Goal: Task Accomplishment & Management: Complete application form

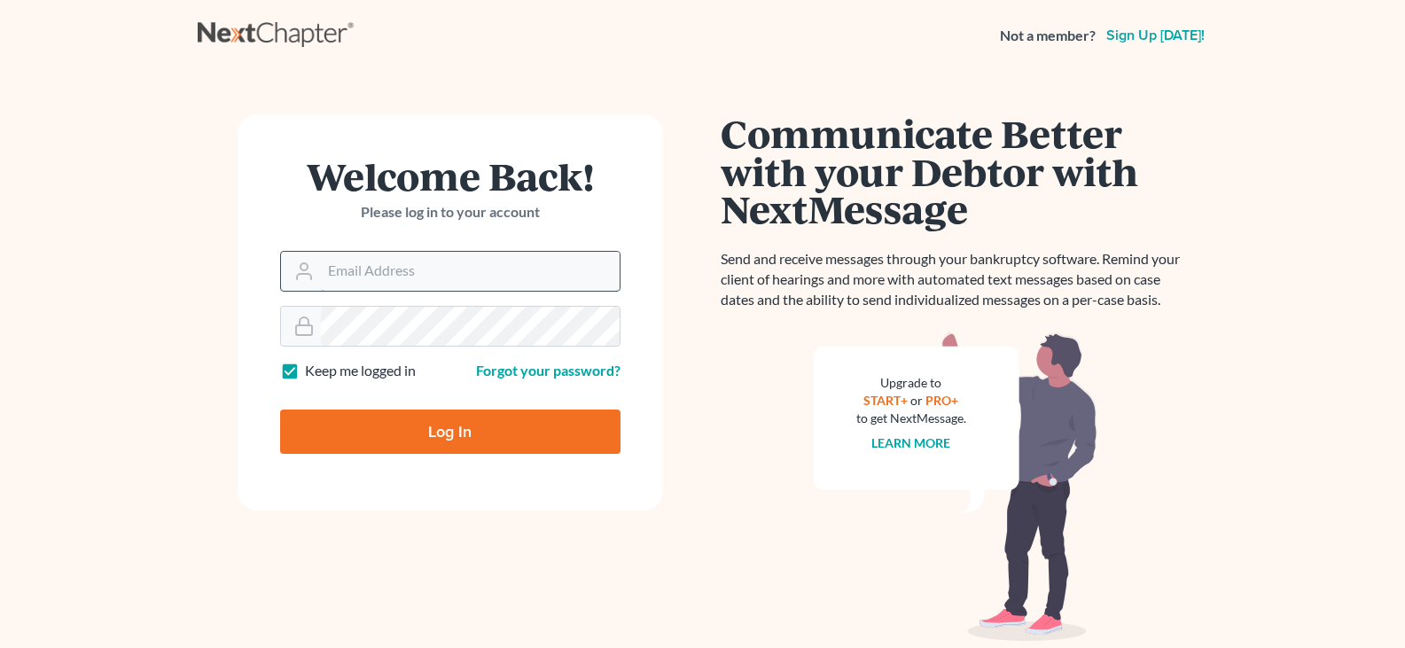
click at [413, 290] on input "Email Address" at bounding box center [470, 271] width 299 height 39
click at [394, 273] on input "Email Address" at bounding box center [470, 271] width 299 height 39
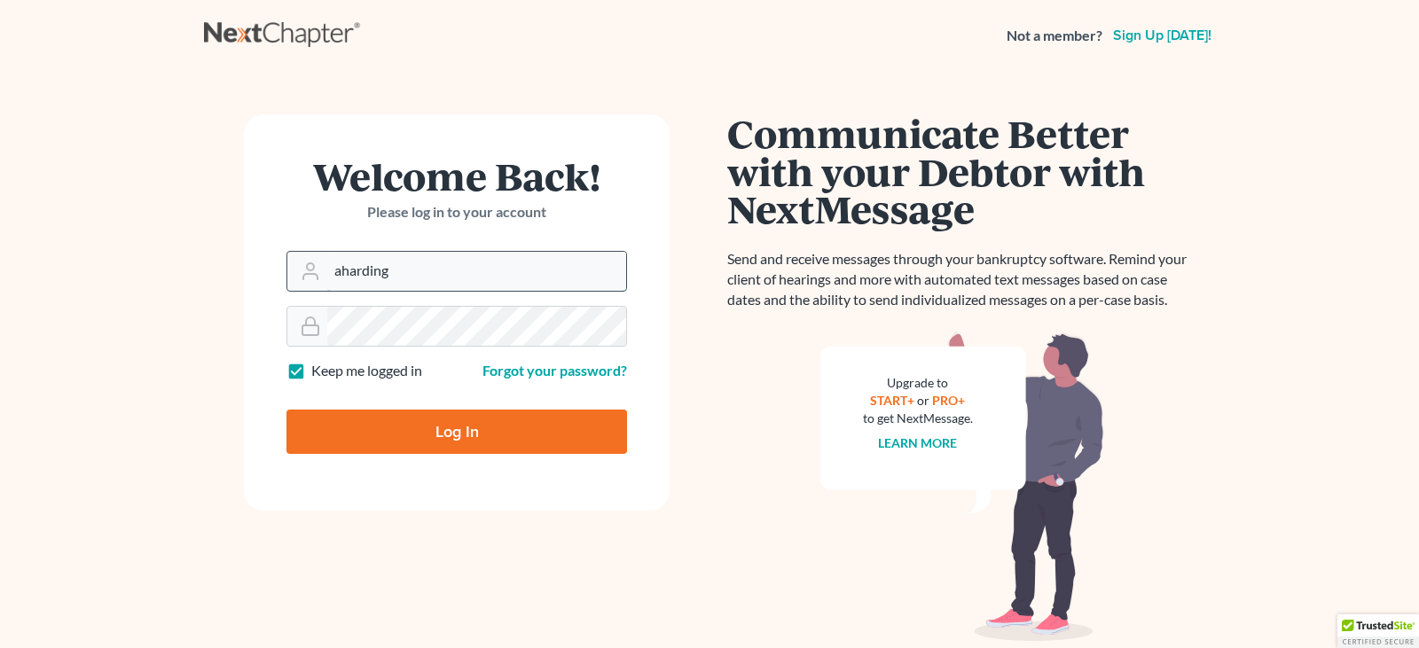
type input "aharding@hardingslaw.com"
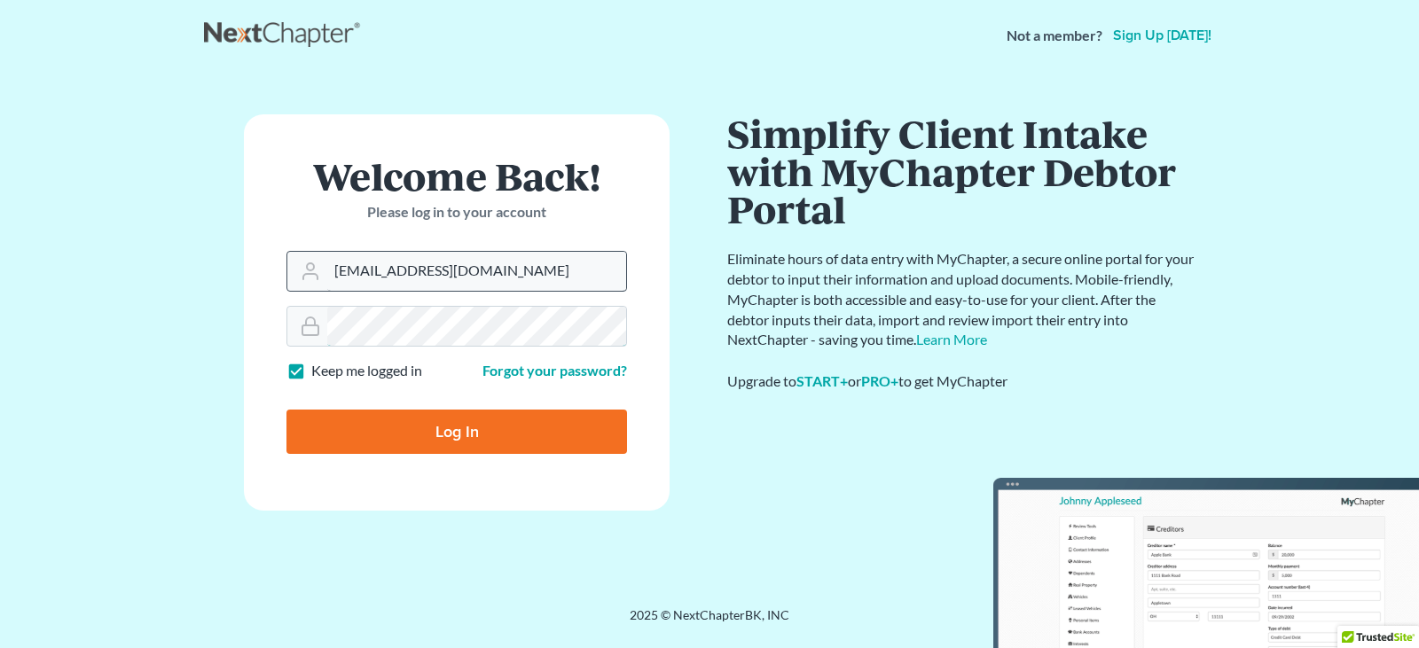
click at [286, 410] on input "Log In" at bounding box center [456, 432] width 340 height 44
type input "Thinking..."
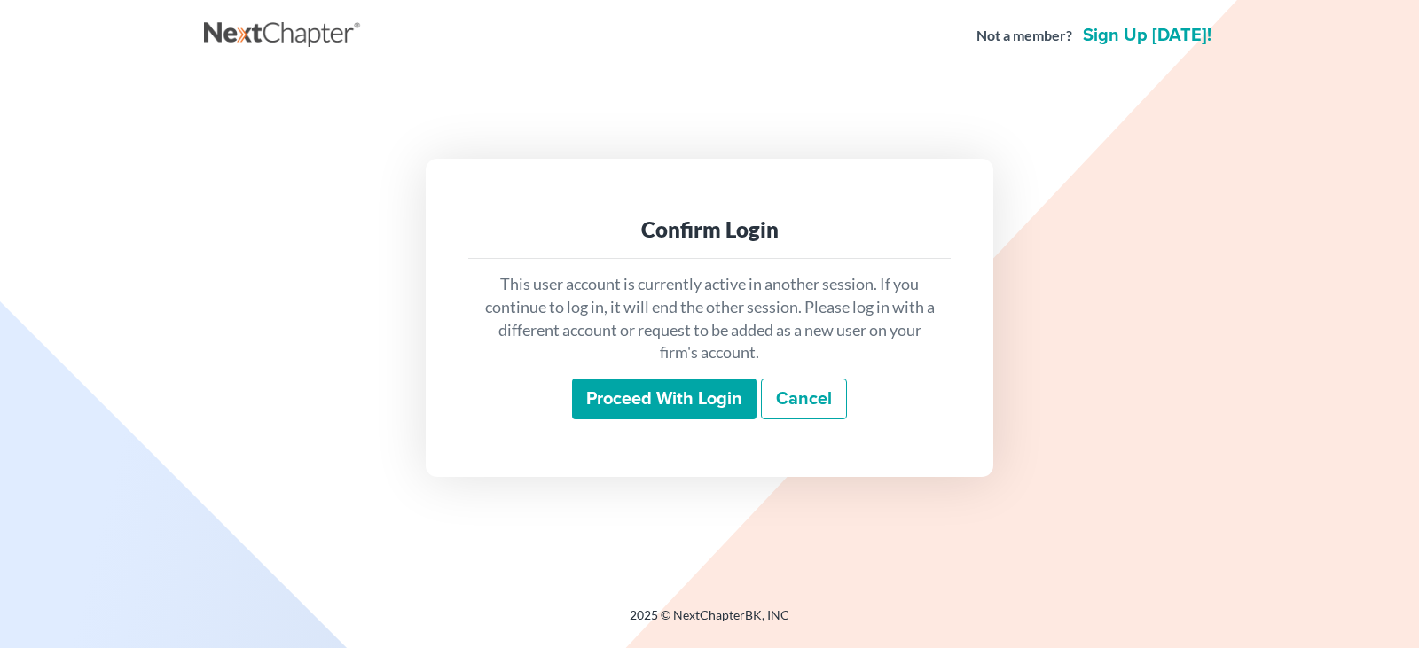
click at [662, 403] on input "Proceed with login" at bounding box center [664, 399] width 184 height 41
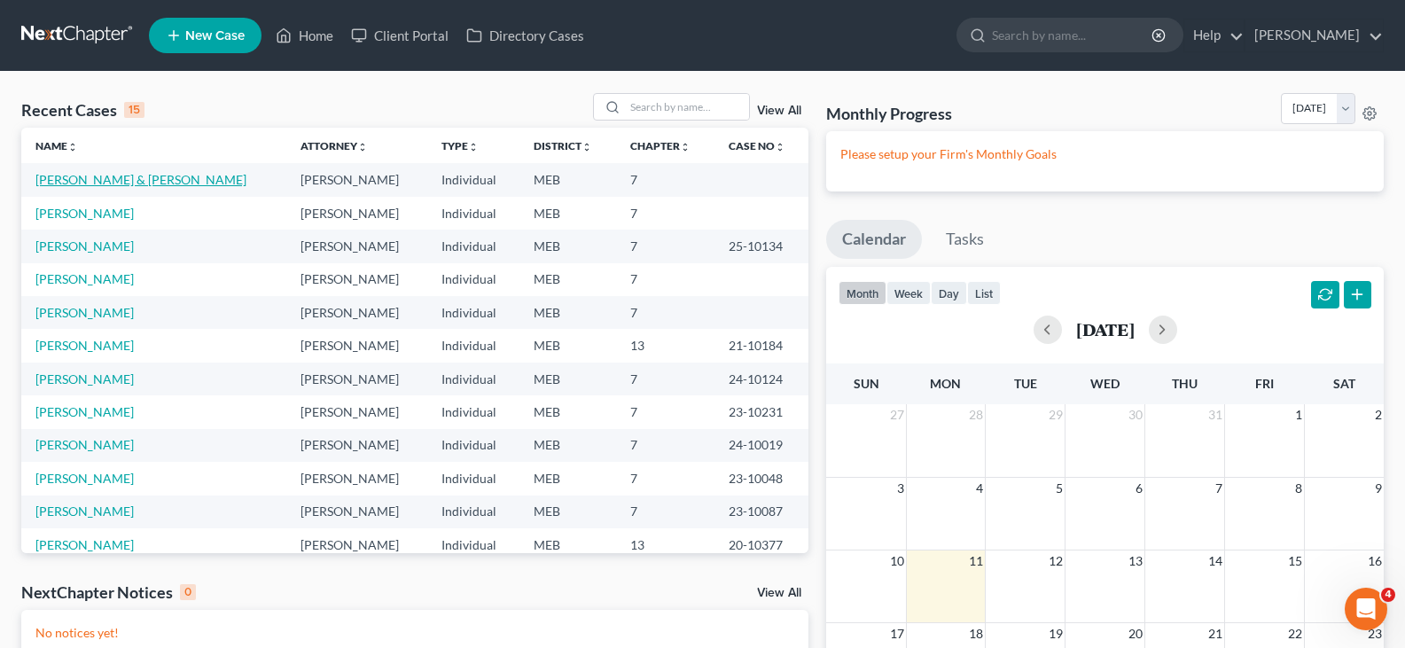
click at [90, 181] on link "[PERSON_NAME] & [PERSON_NAME]" at bounding box center [140, 179] width 211 height 15
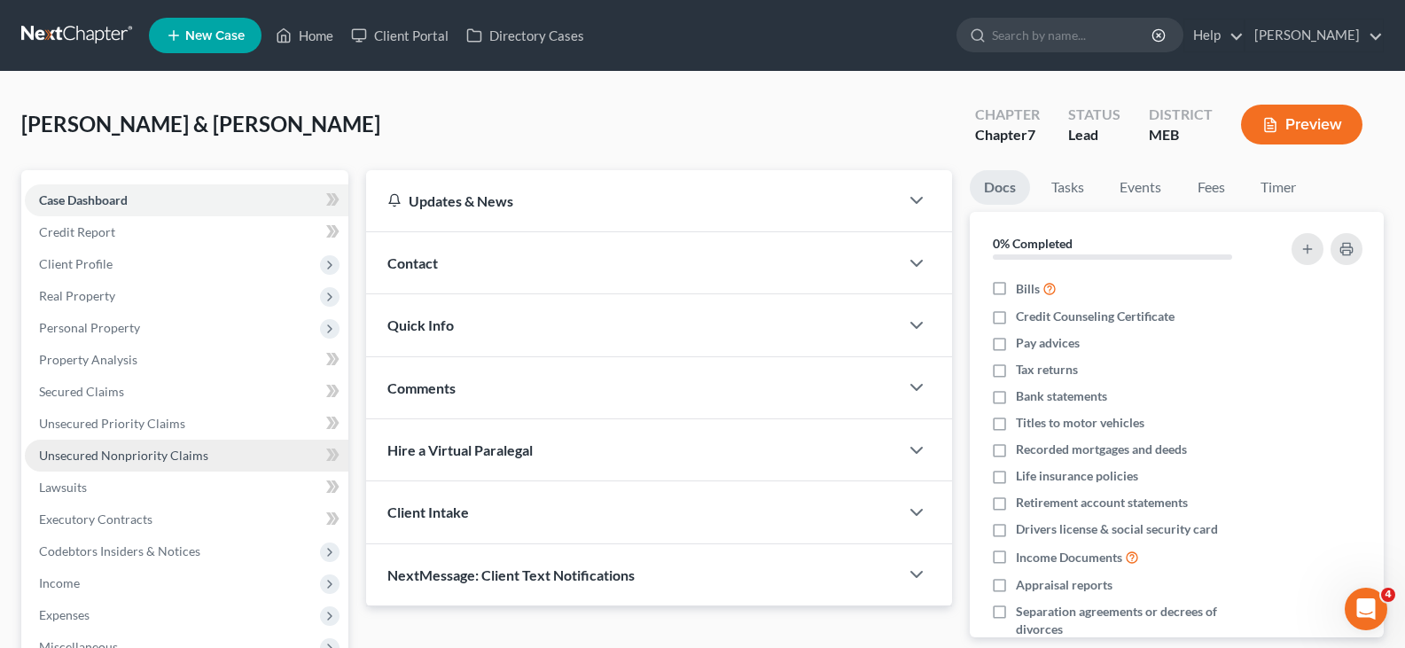
click at [130, 450] on span "Unsecured Nonpriority Claims" at bounding box center [123, 455] width 169 height 15
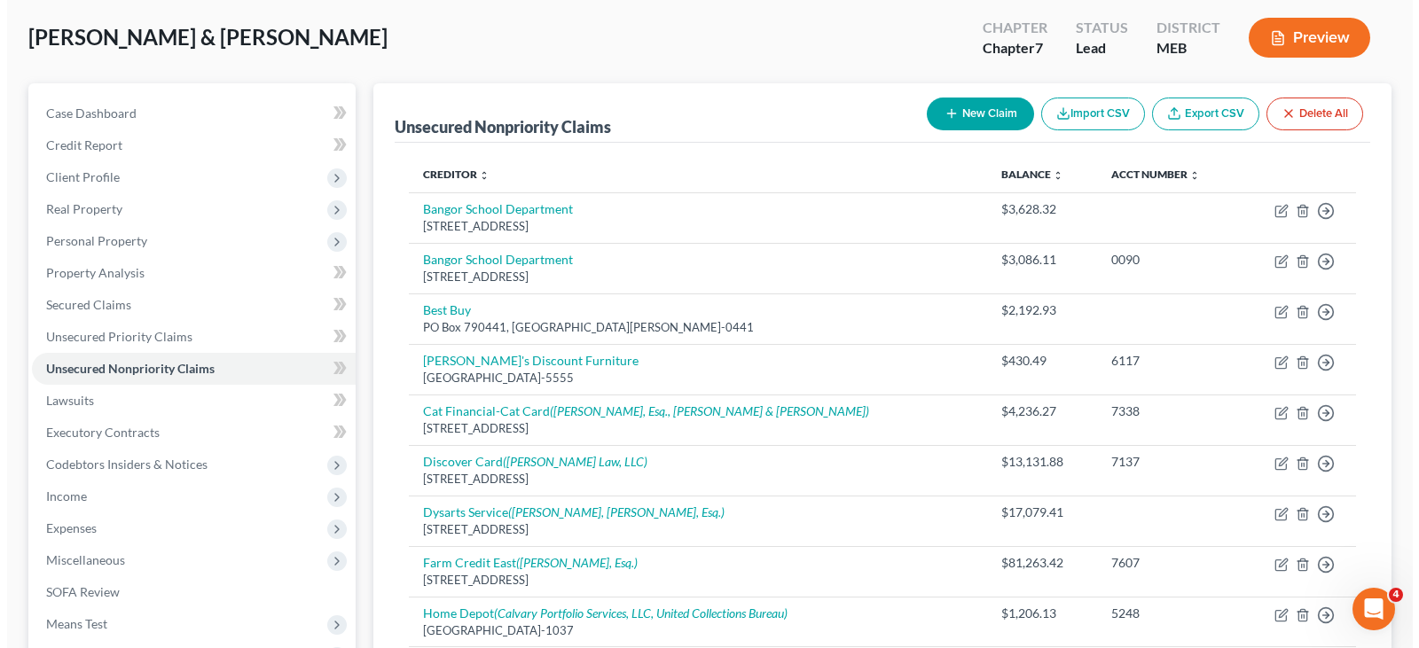
scroll to position [36, 0]
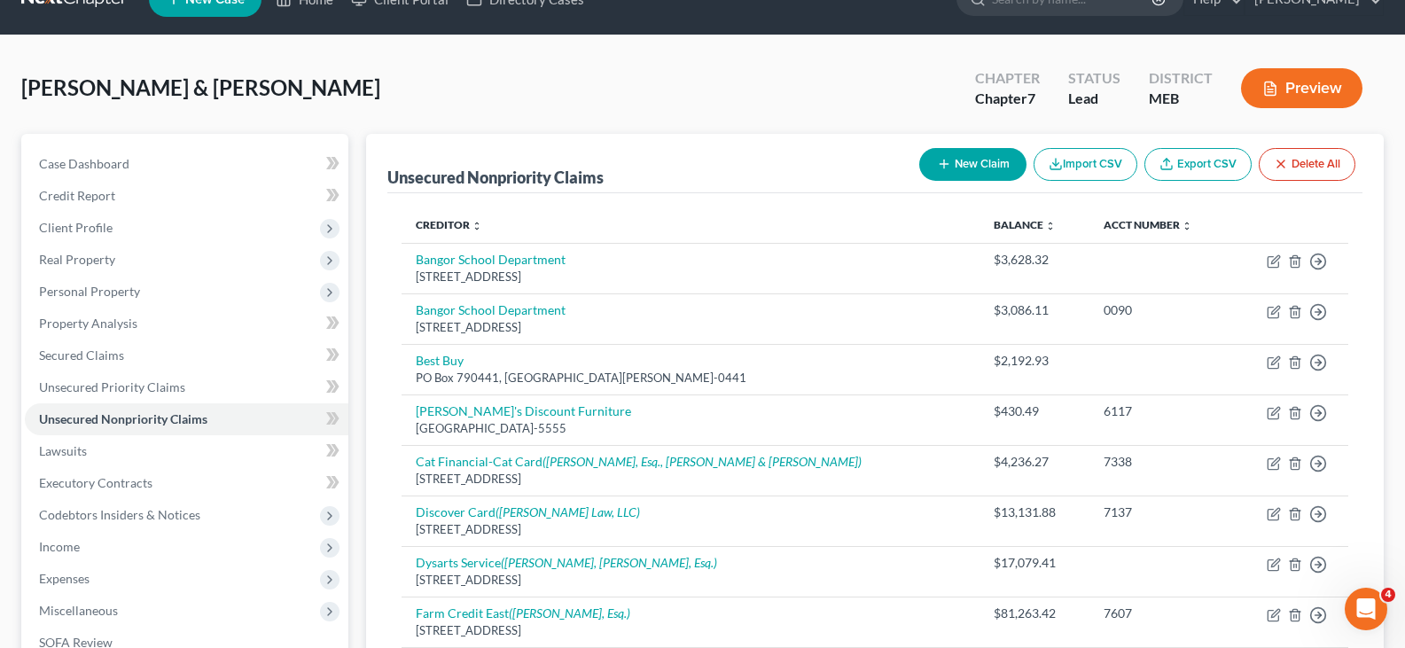
click at [966, 162] on button "New Claim" at bounding box center [972, 164] width 107 height 33
select select "2"
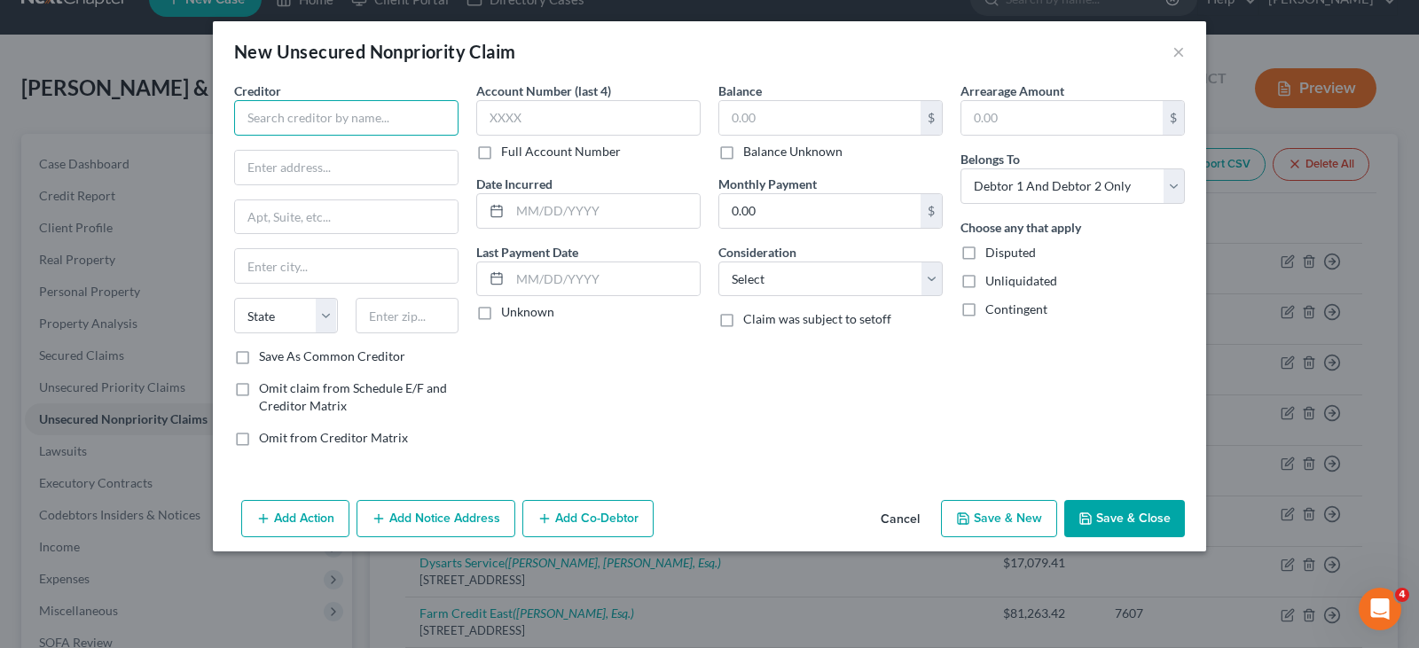
click at [344, 113] on input "text" at bounding box center [346, 117] width 224 height 35
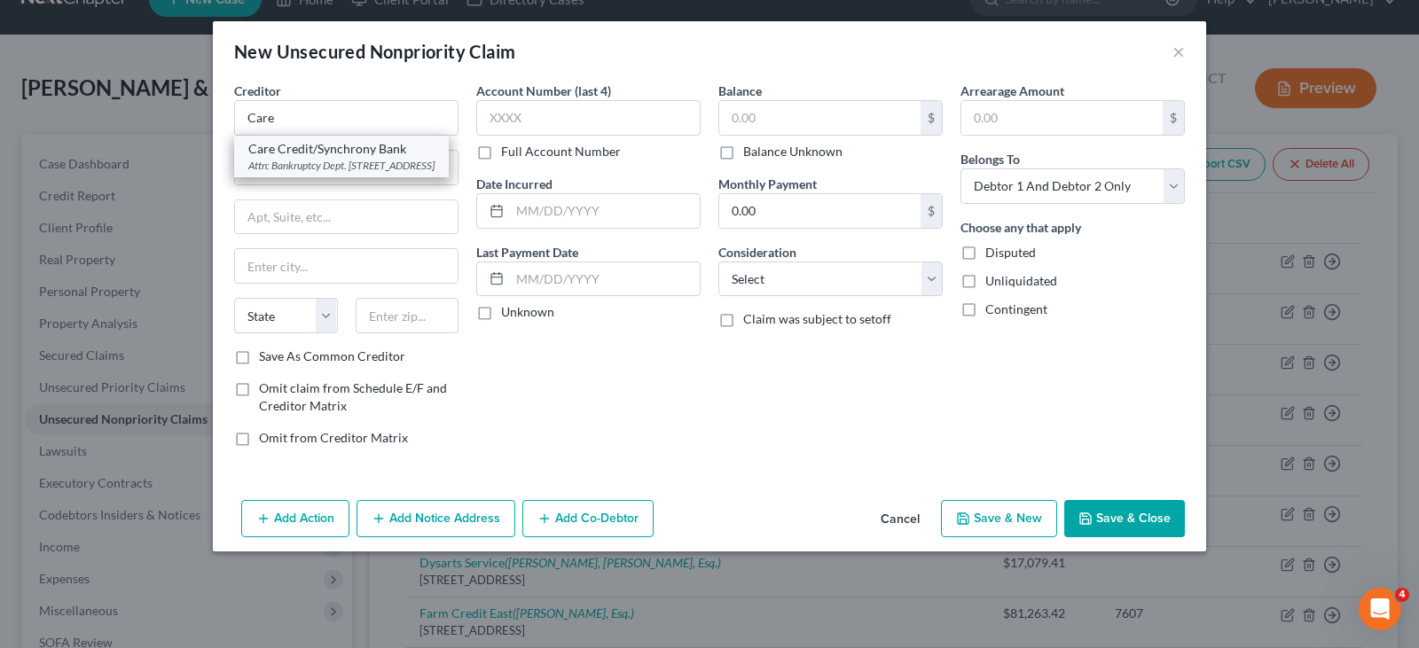
click at [348, 146] on div "Care Credit/Synchrony Bank" at bounding box center [341, 149] width 186 height 18
type input "Care Credit/Synchrony Bank"
type input "Attn: Bankruptcy Dept."
type input "PO Box 965064"
type input "Orlando"
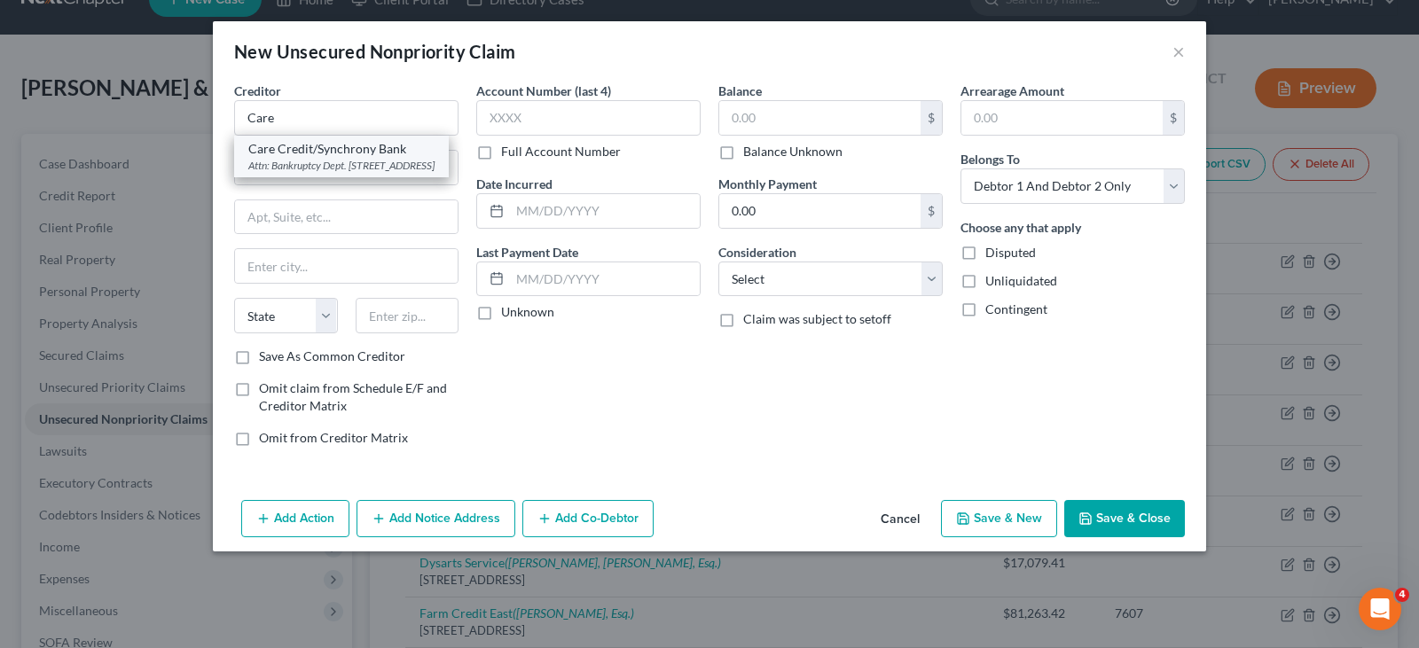
select select "9"
type input "32896-5064"
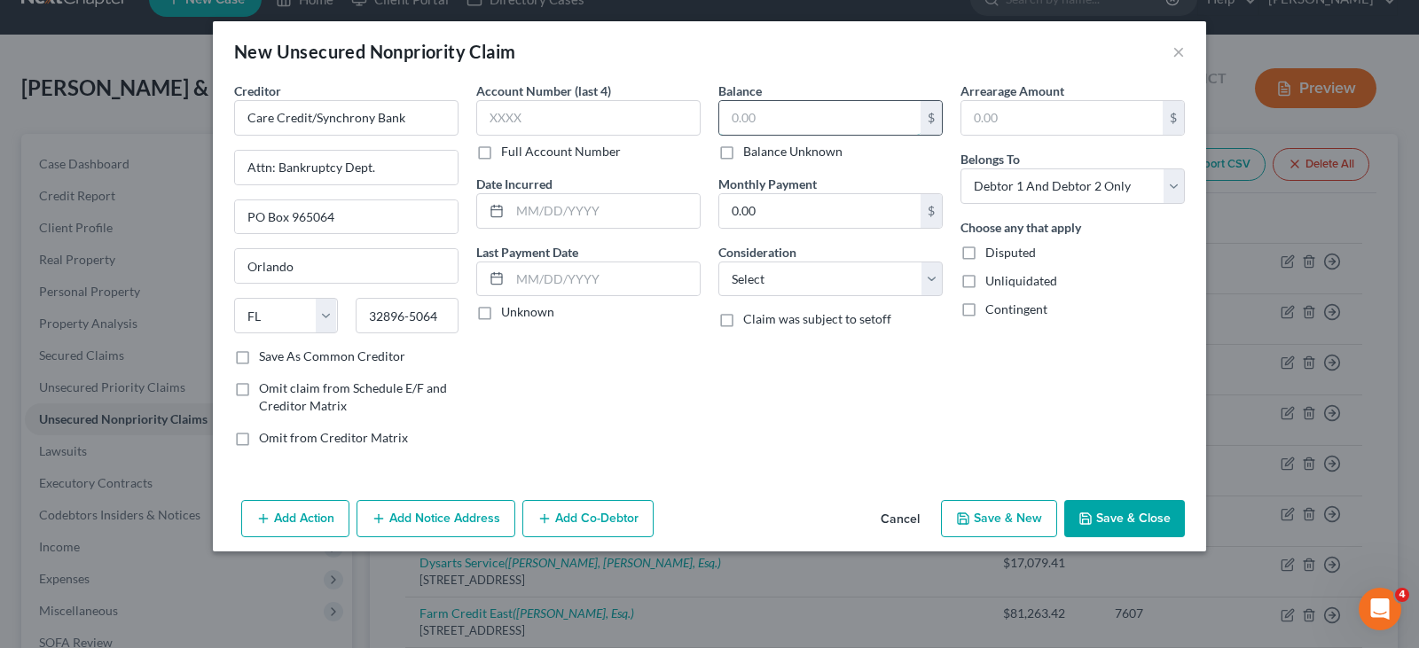
click at [745, 129] on input "text" at bounding box center [819, 118] width 201 height 34
type input "313.07"
click at [811, 281] on select "Select Cable / Satellite Services Collection Agency Credit Card Debt Debt Couns…" at bounding box center [830, 279] width 224 height 35
select select "2"
click at [718, 262] on select "Select Cable / Satellite Services Collection Agency Credit Card Debt Debt Couns…" at bounding box center [830, 279] width 224 height 35
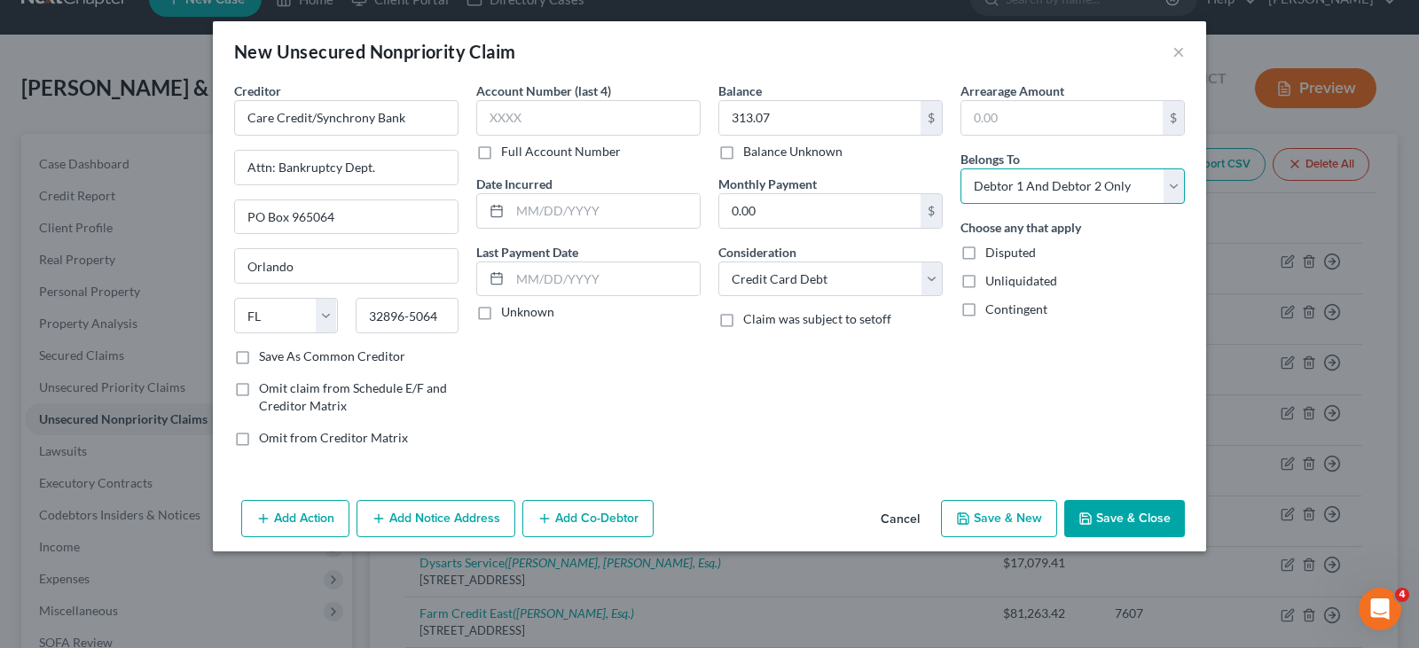
click at [1061, 193] on select "Select Debtor 1 Only Debtor 2 Only Debtor 1 And Debtor 2 Only At Least One Of T…" at bounding box center [1072, 185] width 224 height 35
select select "0"
click at [960, 168] on select "Select Debtor 1 Only Debtor 2 Only Debtor 1 And Debtor 2 Only At Least One Of T…" at bounding box center [1072, 185] width 224 height 35
click at [423, 518] on button "Add Notice Address" at bounding box center [435, 518] width 159 height 37
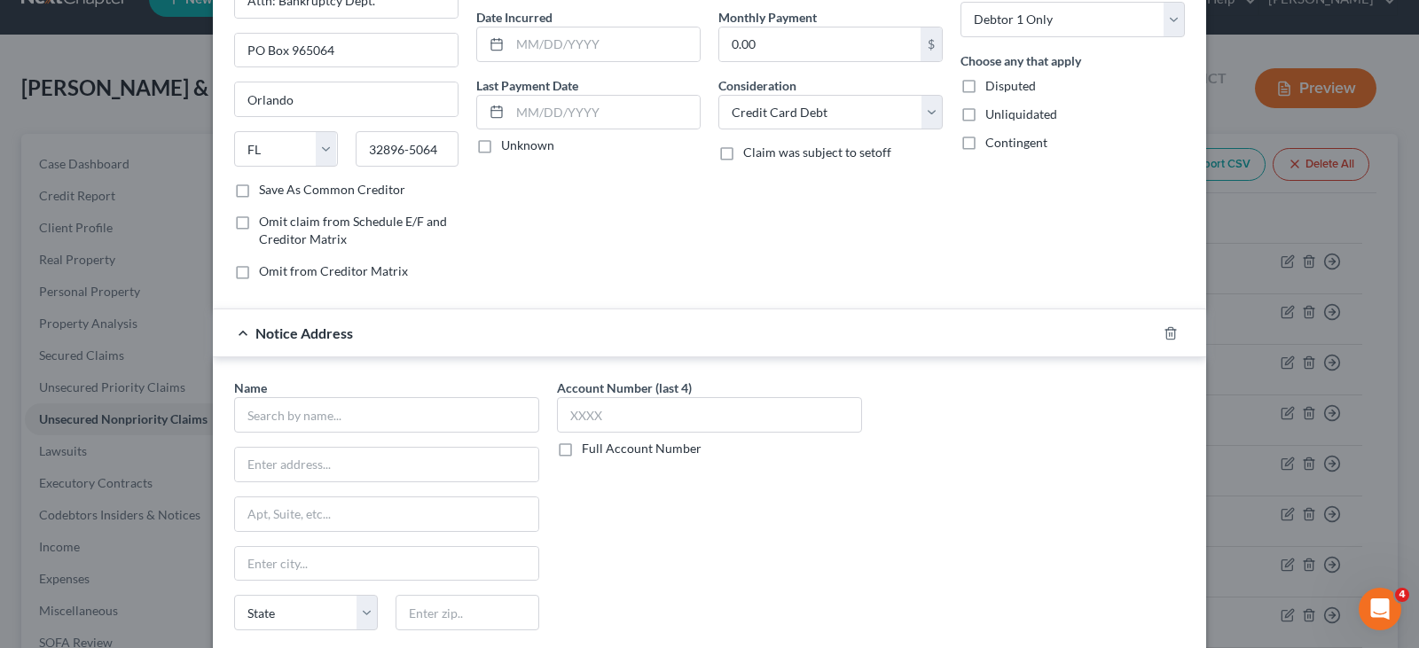
scroll to position [177, 0]
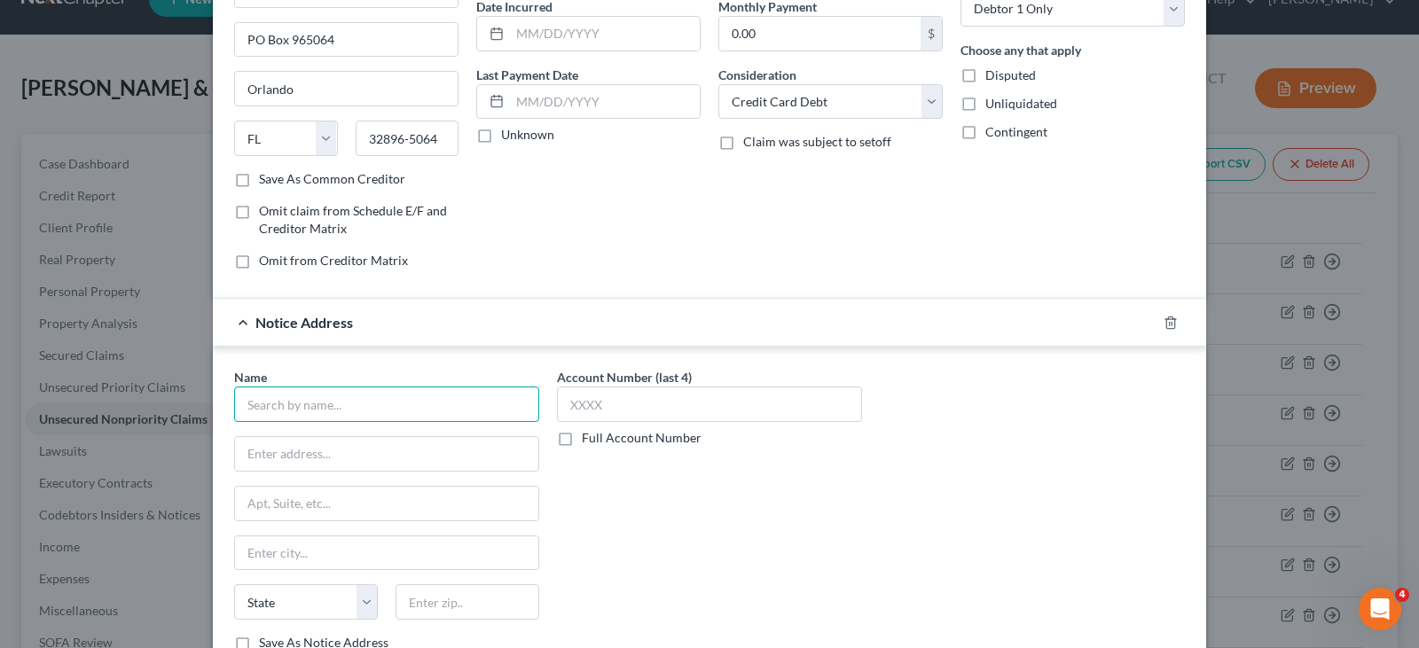
click at [314, 406] on input "text" at bounding box center [386, 404] width 305 height 35
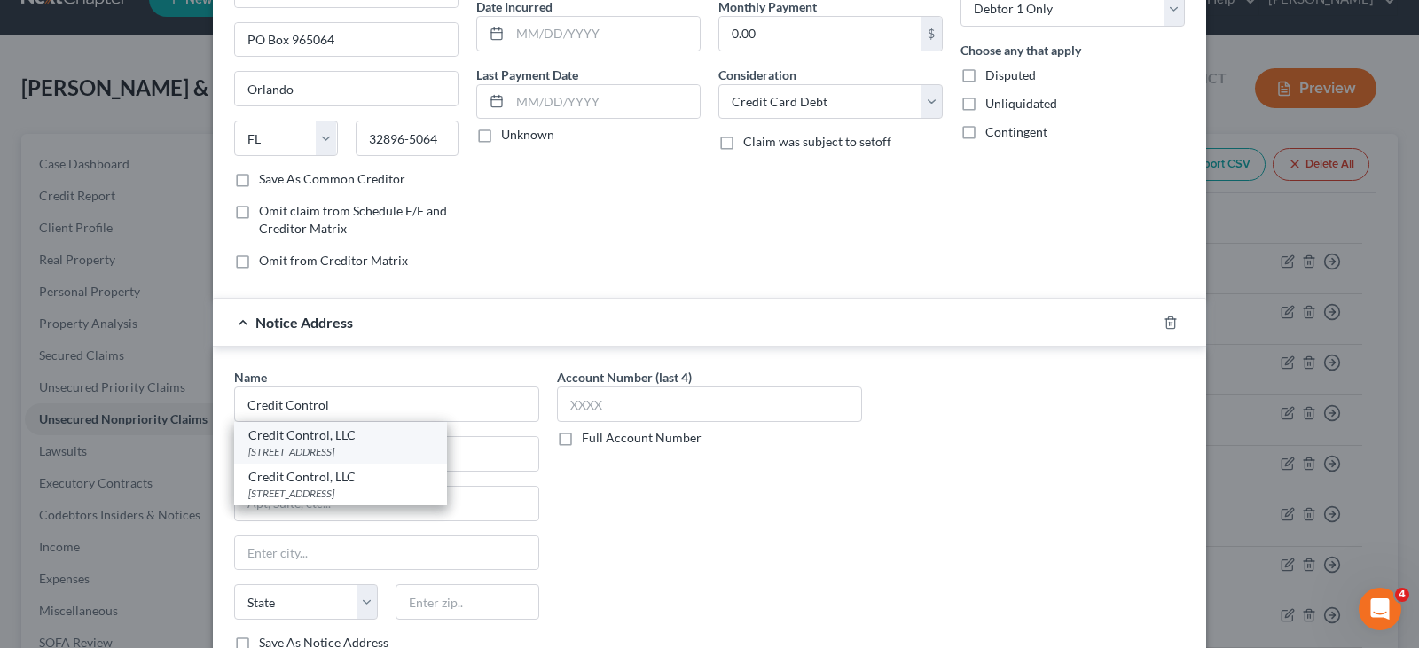
click at [300, 438] on div "Credit Control, LLC" at bounding box center [340, 435] width 184 height 18
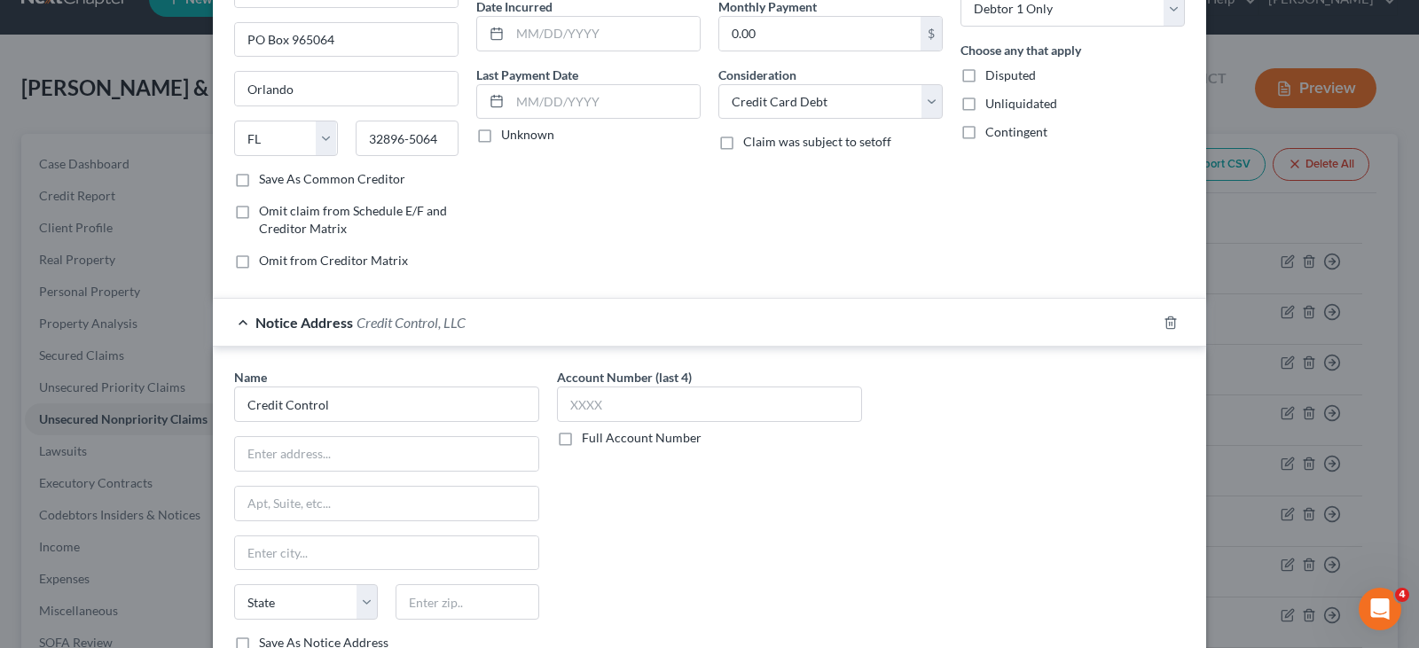
type input "Credit Control, LLC"
type input "[STREET_ADDRESS]"
type input "Earth City"
select select "26"
type input "63045"
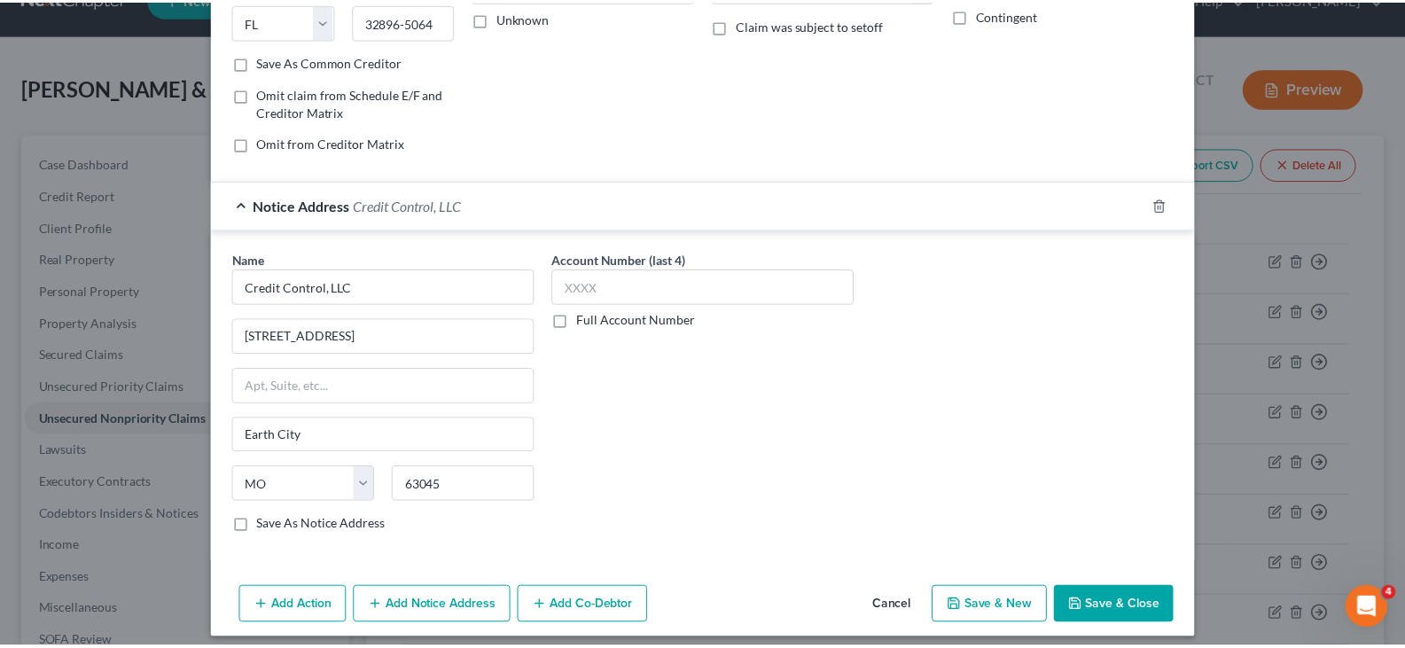
scroll to position [307, 0]
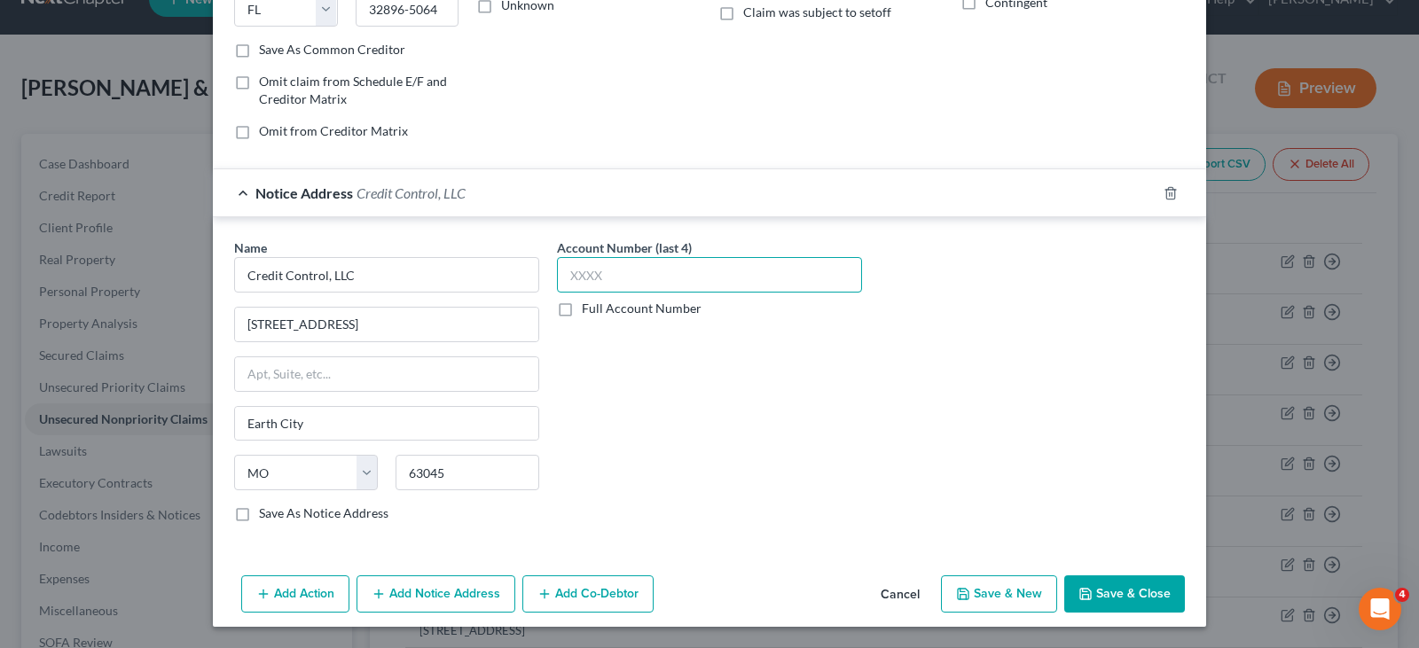
click at [602, 260] on input "text" at bounding box center [709, 274] width 305 height 35
type input "6748"
click at [1091, 595] on button "Save & Close" at bounding box center [1124, 593] width 121 height 37
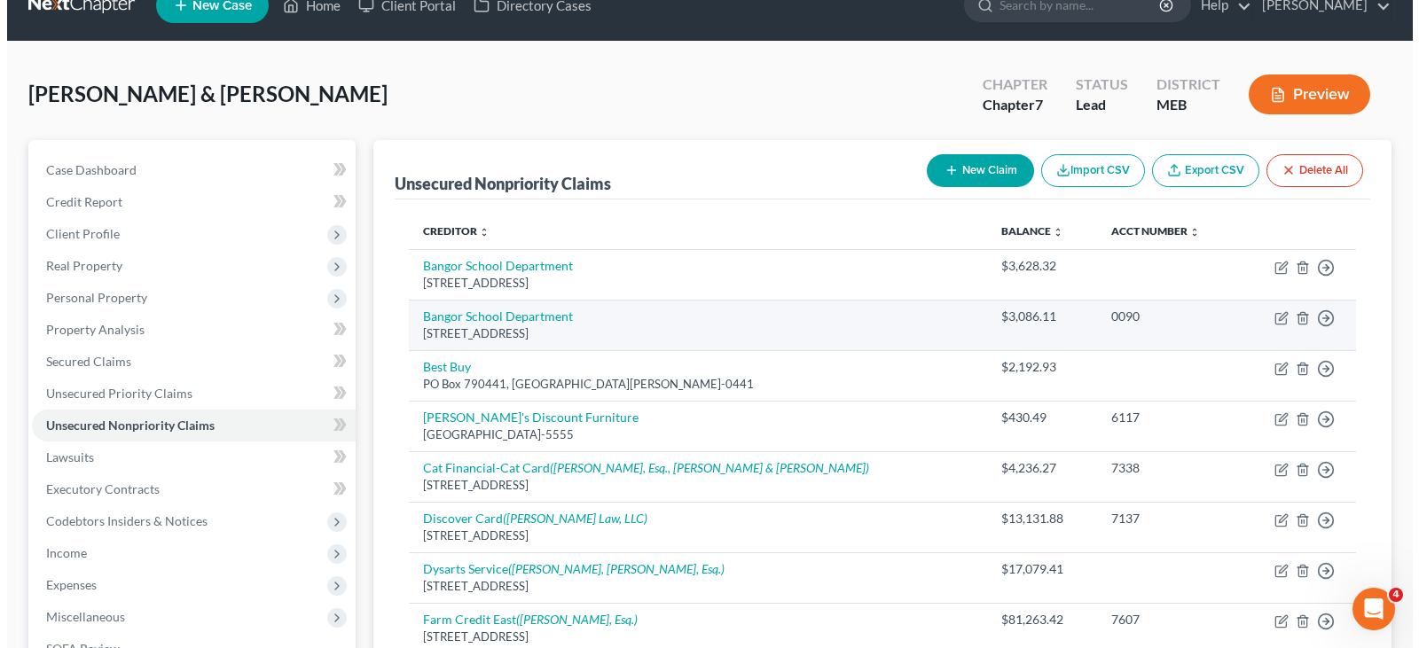
scroll to position [0, 0]
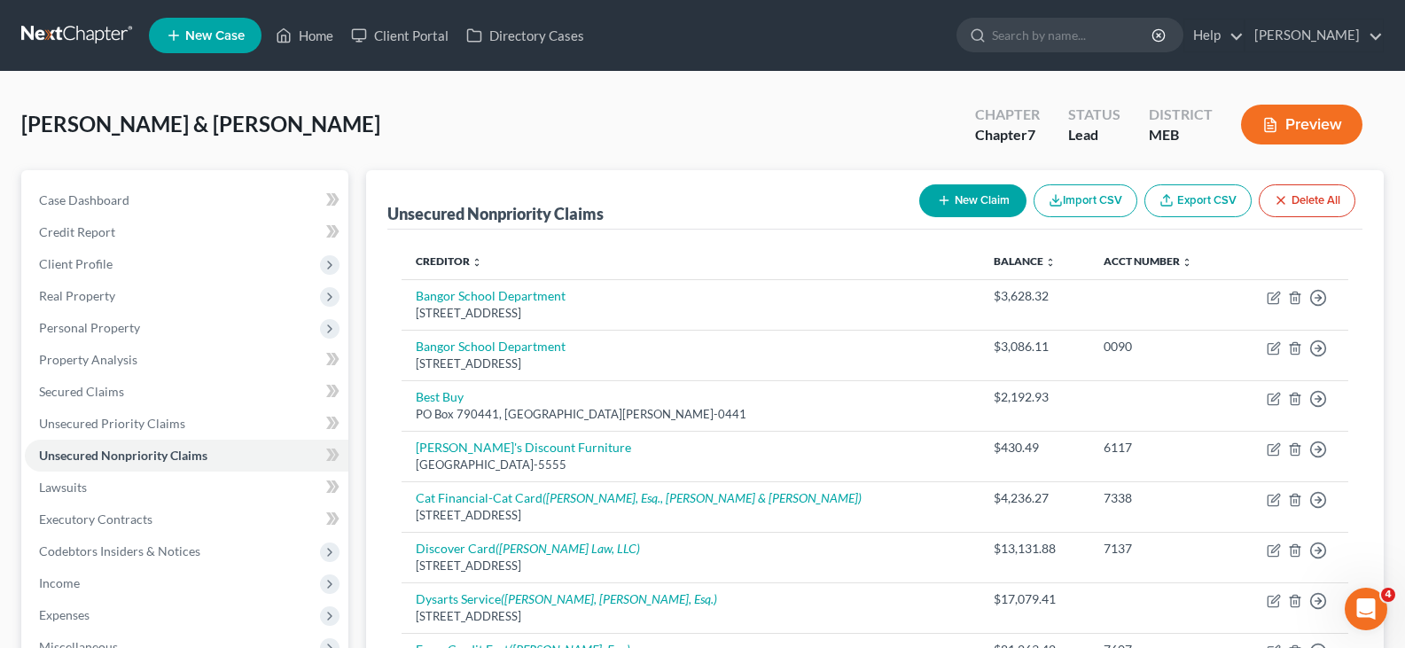
click at [980, 194] on button "New Claim" at bounding box center [972, 200] width 107 height 33
select select "2"
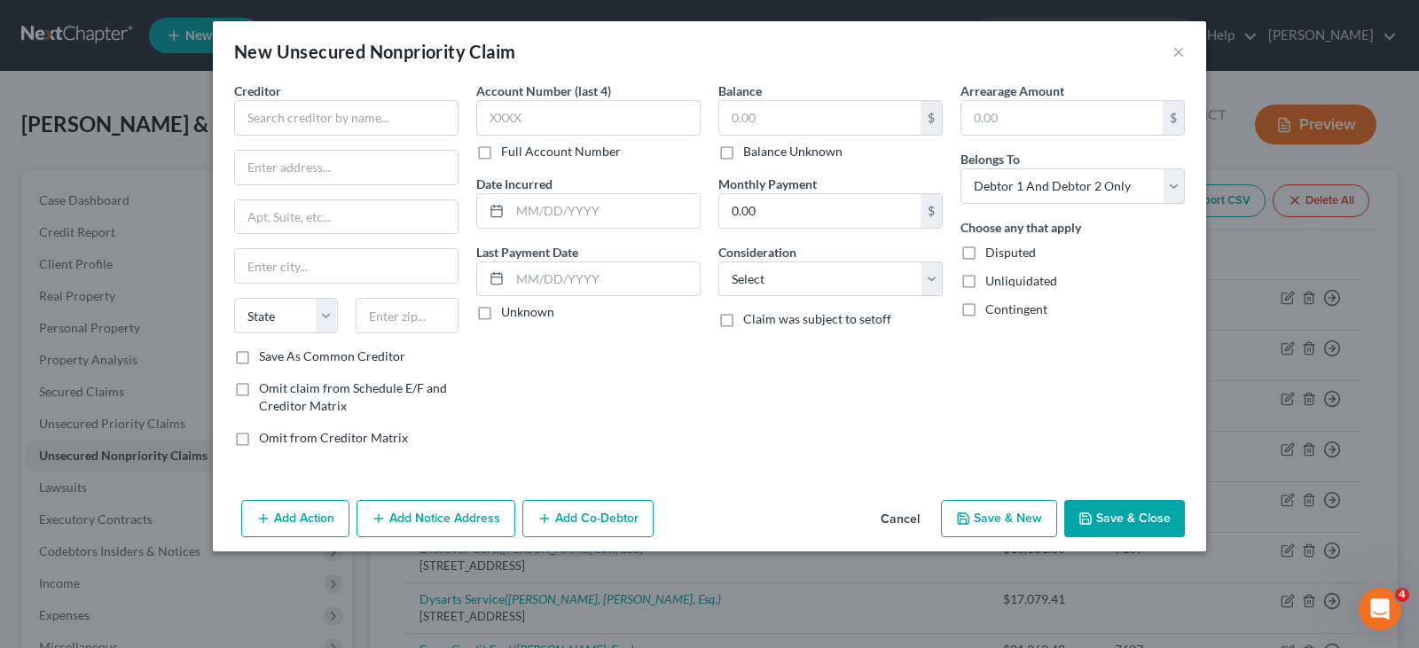
drag, startPoint x: 351, startPoint y: 143, endPoint x: 353, endPoint y: 130, distance: 12.5
click at [351, 142] on div "Creditor * State [US_STATE] AK AR AZ CA CO [GEOGRAPHIC_DATA] DE DC [GEOGRAPHIC_…" at bounding box center [346, 215] width 224 height 266
click at [353, 129] on input "text" at bounding box center [346, 117] width 224 height 35
type input "[PERSON_NAME] Financial"
click at [560, 121] on input "text" at bounding box center [588, 117] width 224 height 35
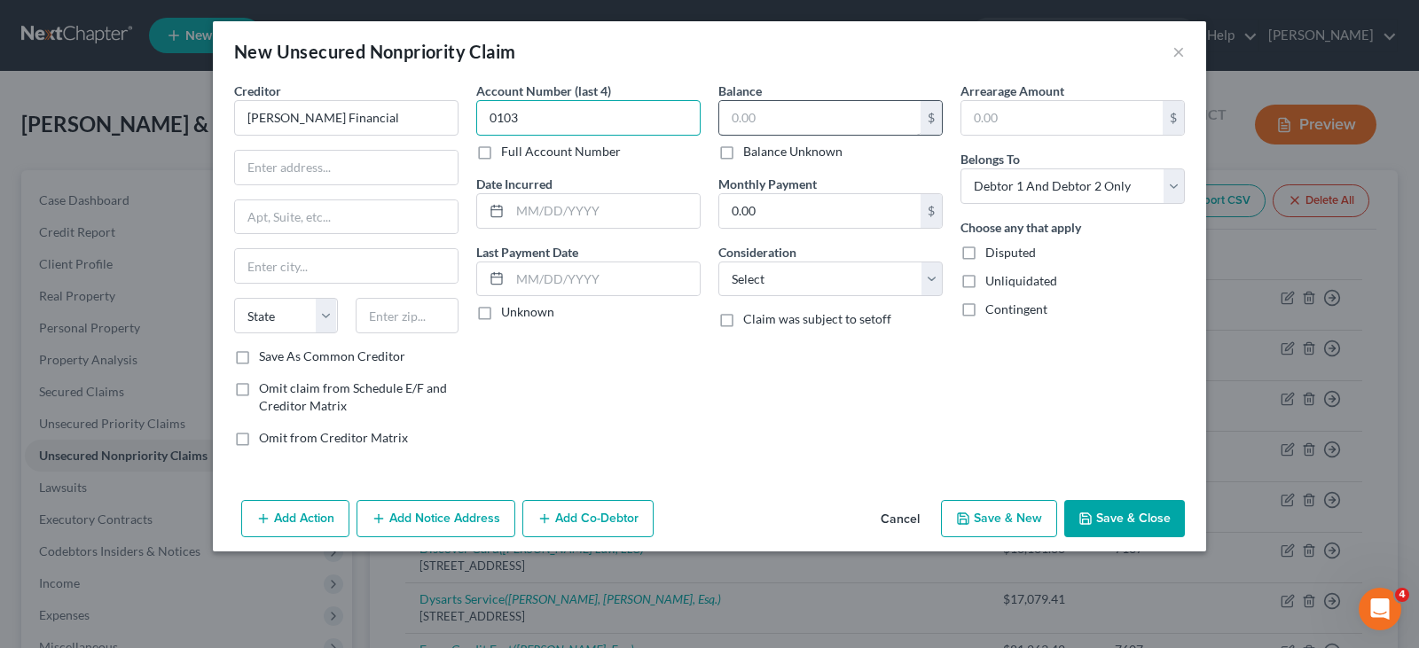
type input "0103"
click at [765, 121] on input "text" at bounding box center [819, 118] width 201 height 34
type input "2,912.12"
click at [796, 282] on select "Select Cable / Satellite Services Collection Agency Credit Card Debt Debt Couns…" at bounding box center [830, 279] width 224 height 35
select select "2"
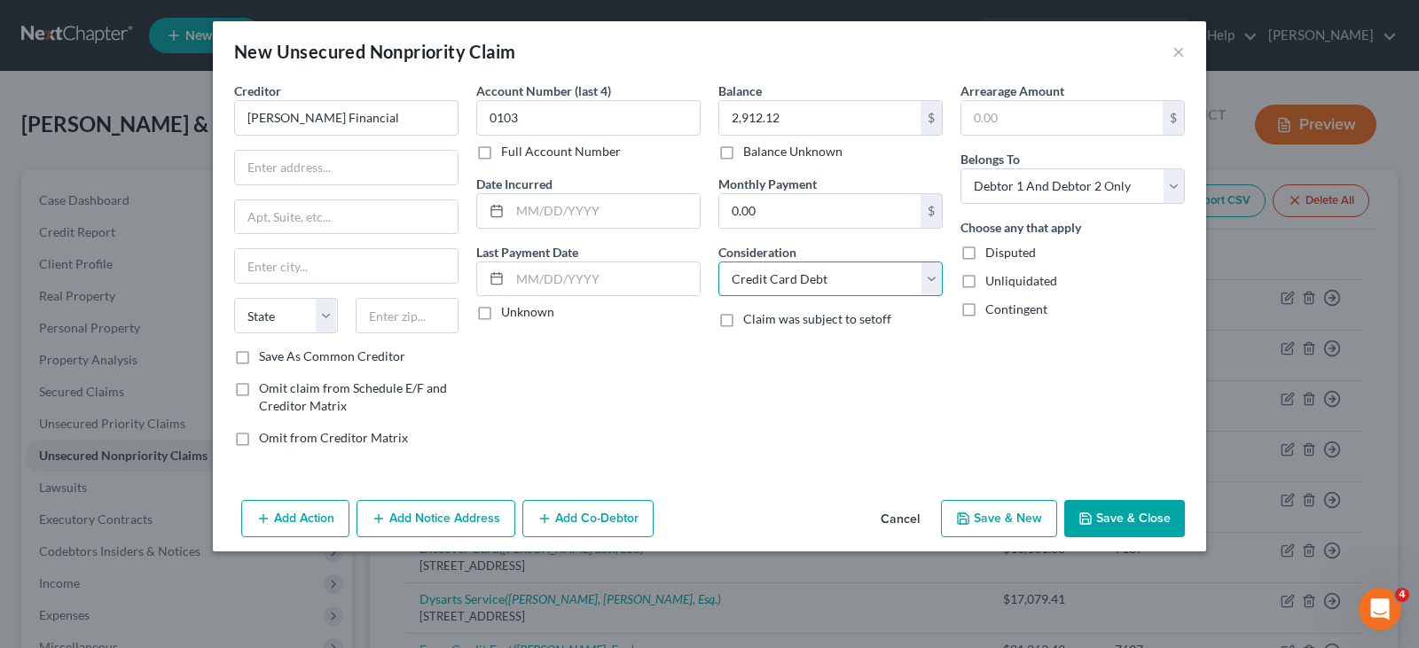
click at [718, 262] on select "Select Cable / Satellite Services Collection Agency Credit Card Debt Debt Couns…" at bounding box center [830, 279] width 224 height 35
click at [868, 415] on div "Balance 2,912.12 $ Balance Unknown Balance Undetermined 2,912.12 $ Balance Unkn…" at bounding box center [830, 271] width 242 height 379
click at [483, 515] on button "Add Notice Address" at bounding box center [435, 518] width 159 height 37
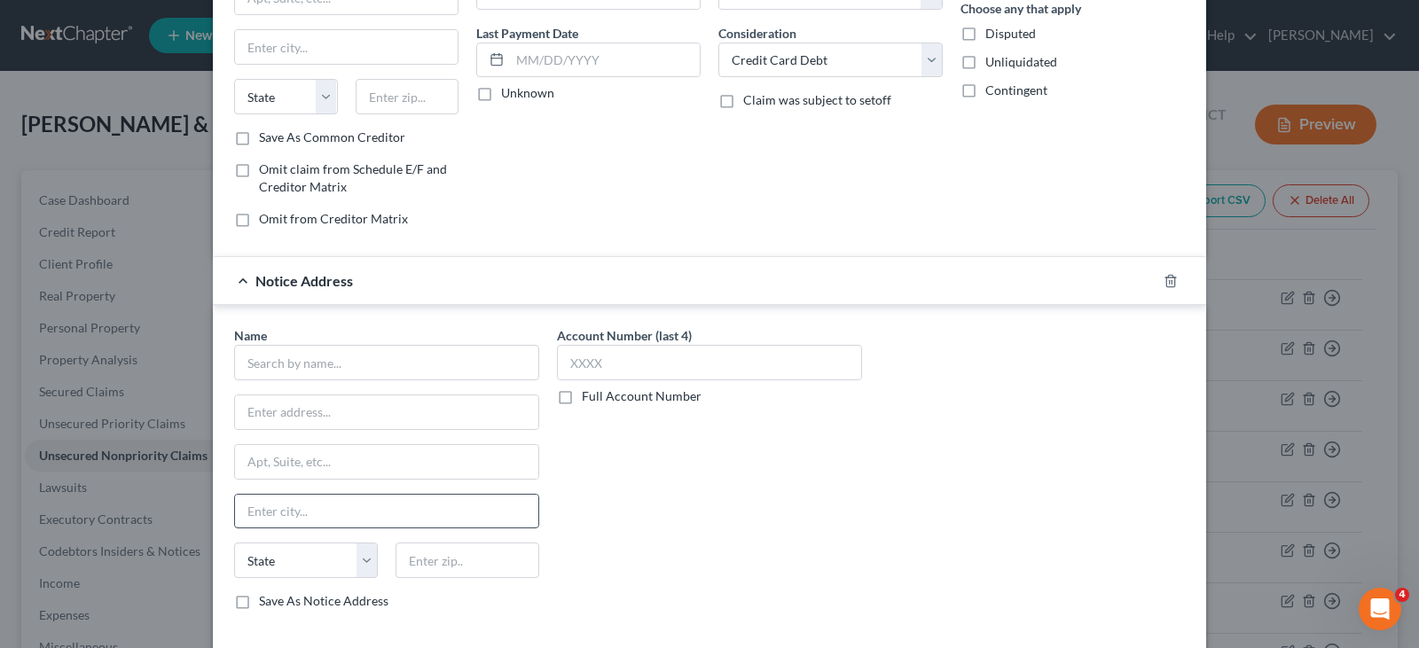
scroll to position [266, 0]
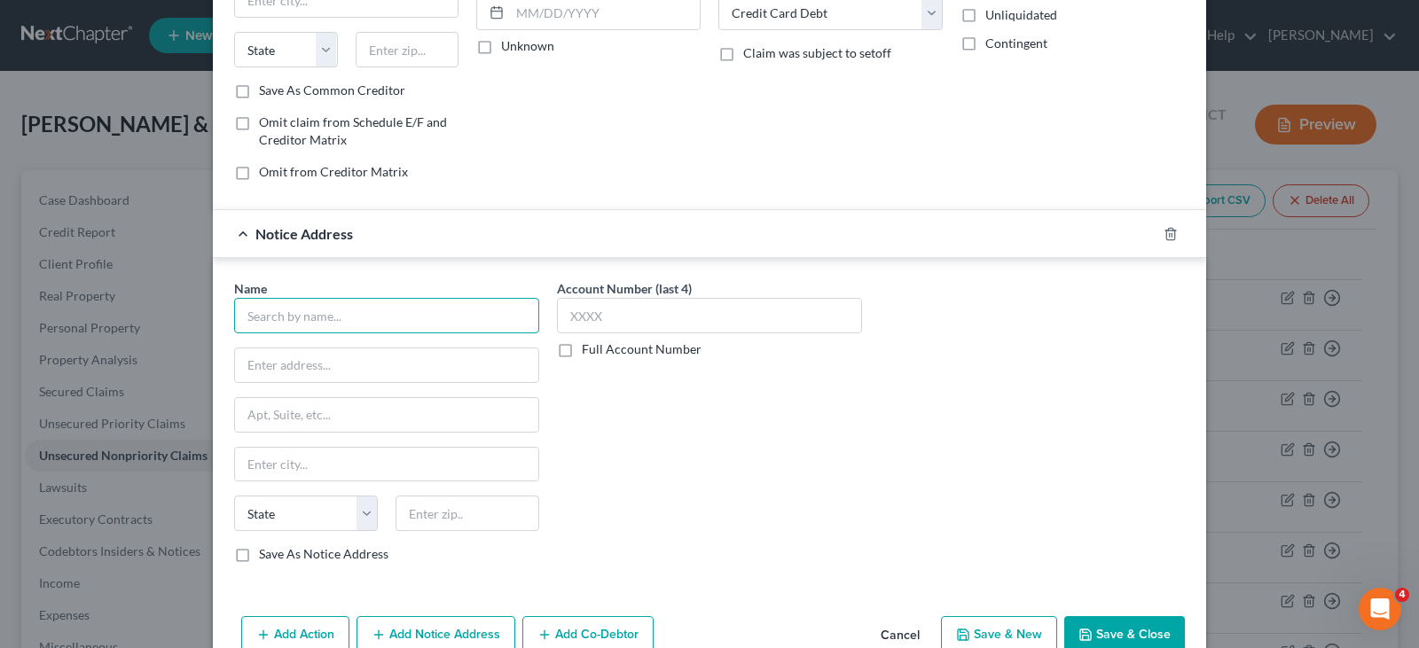
click at [336, 325] on input "text" at bounding box center [386, 315] width 305 height 35
type input "Qualia Collection Services"
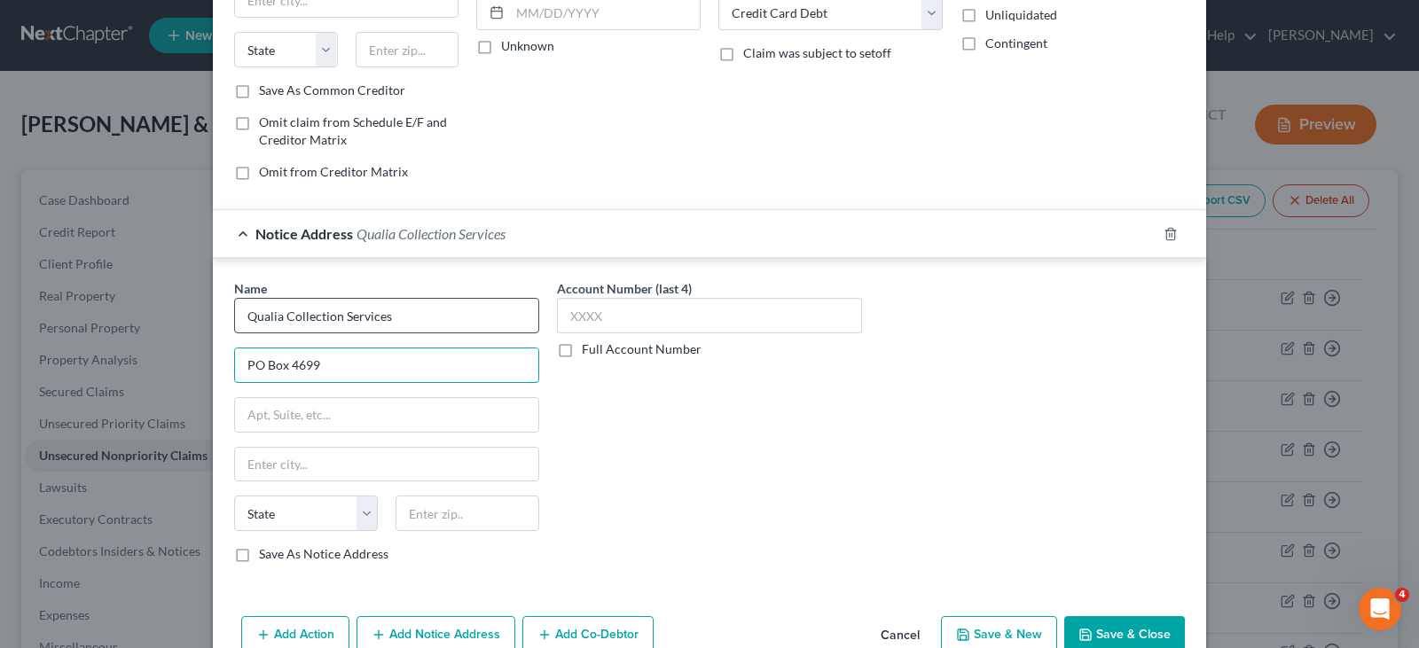
type input "PO Box 4699"
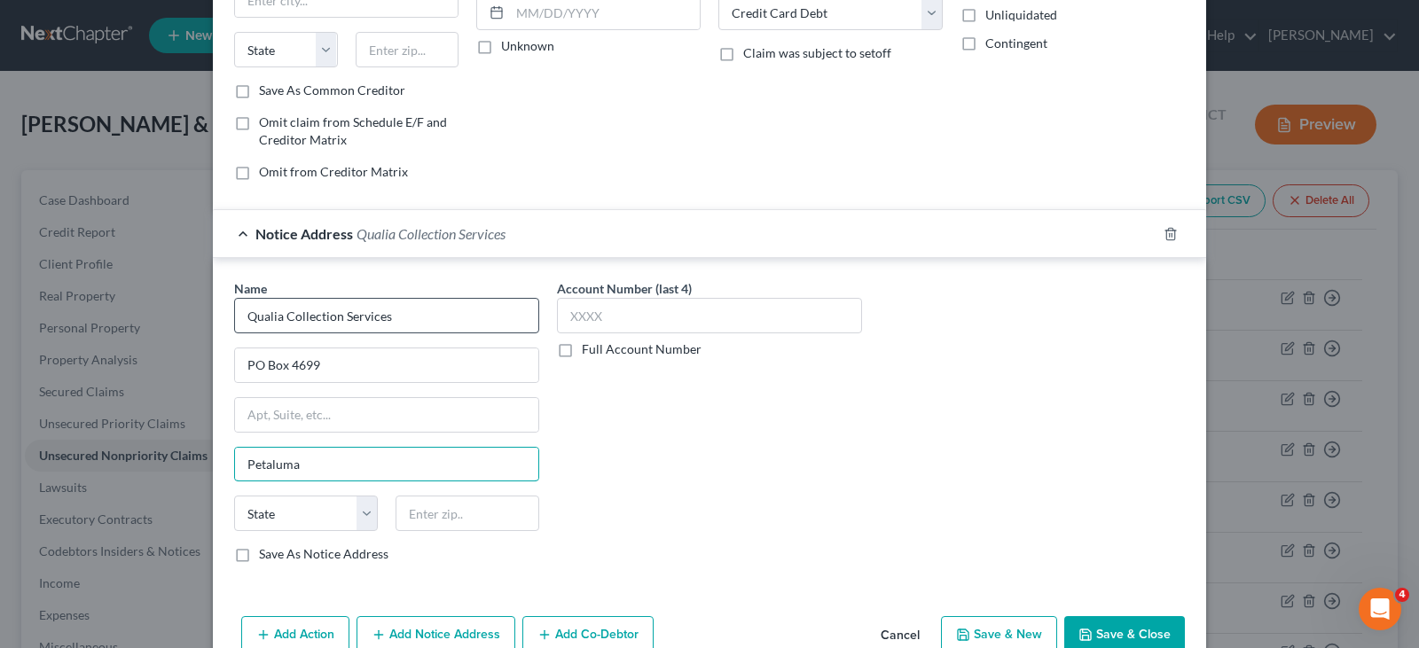
type input "Petaluma"
select select "4"
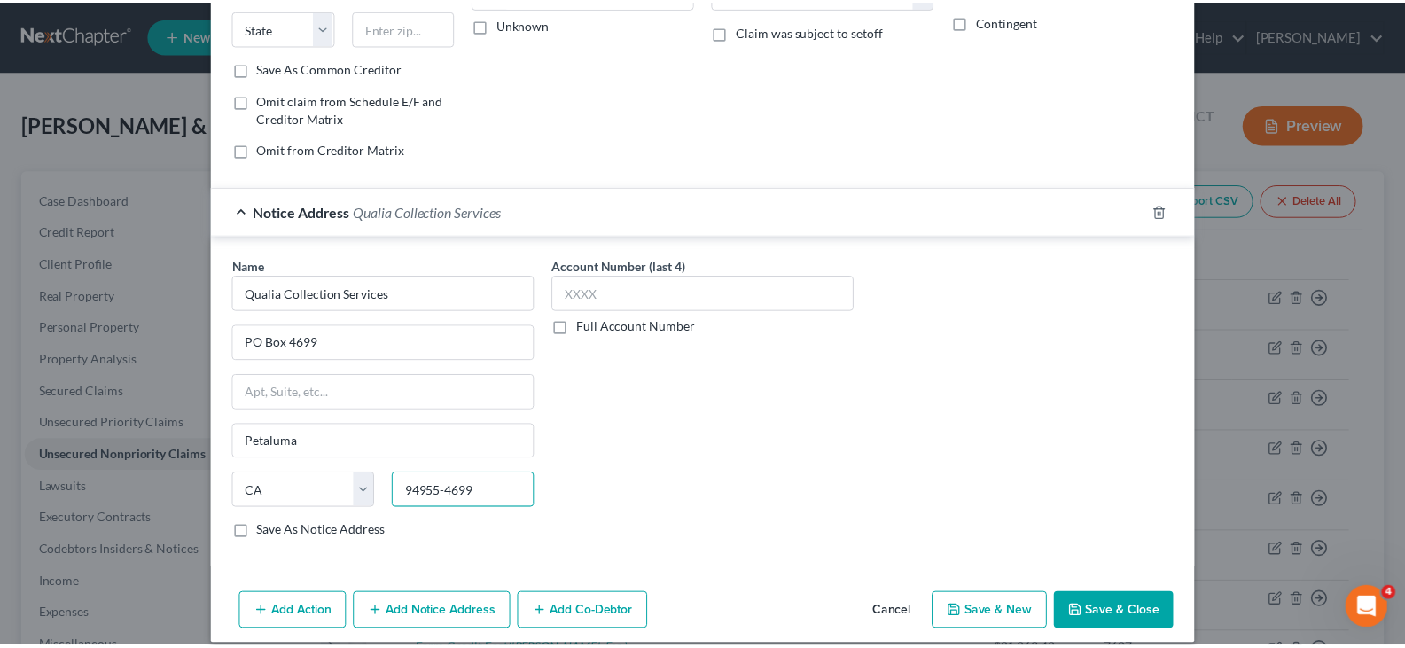
scroll to position [307, 0]
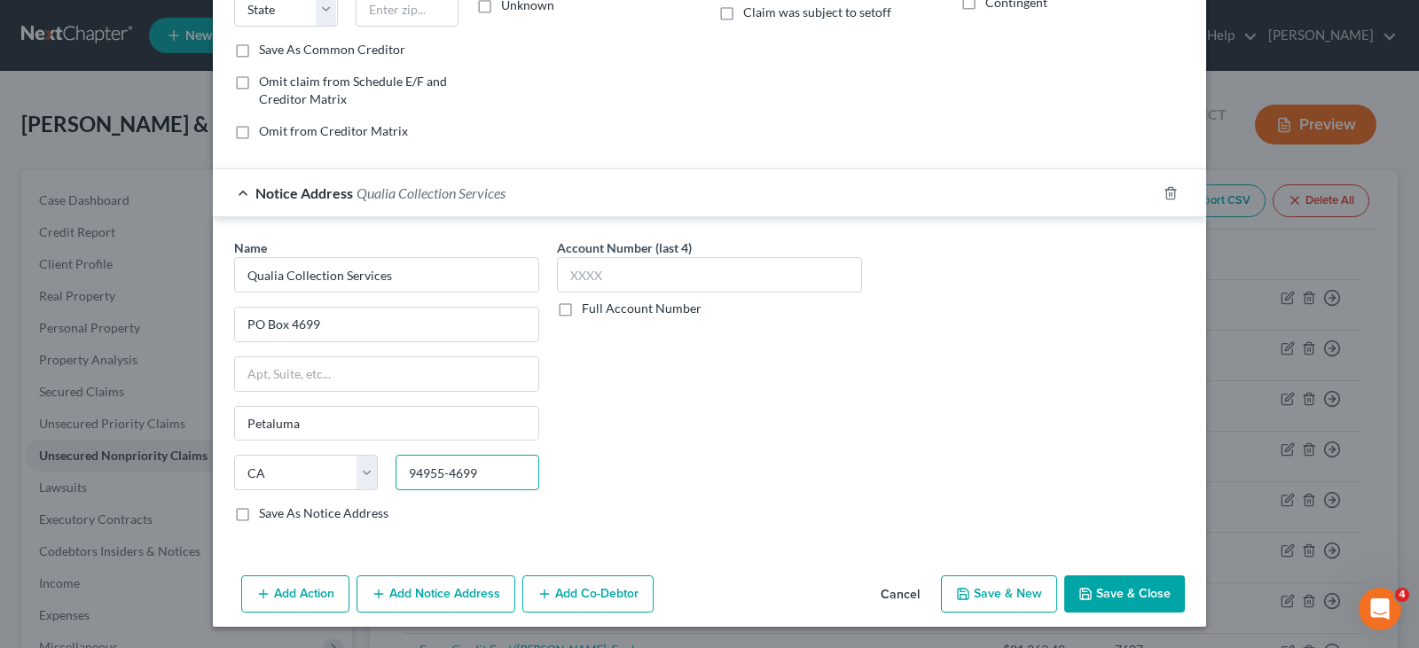
type input "94955-4699"
click at [1100, 589] on button "Save & Close" at bounding box center [1124, 593] width 121 height 37
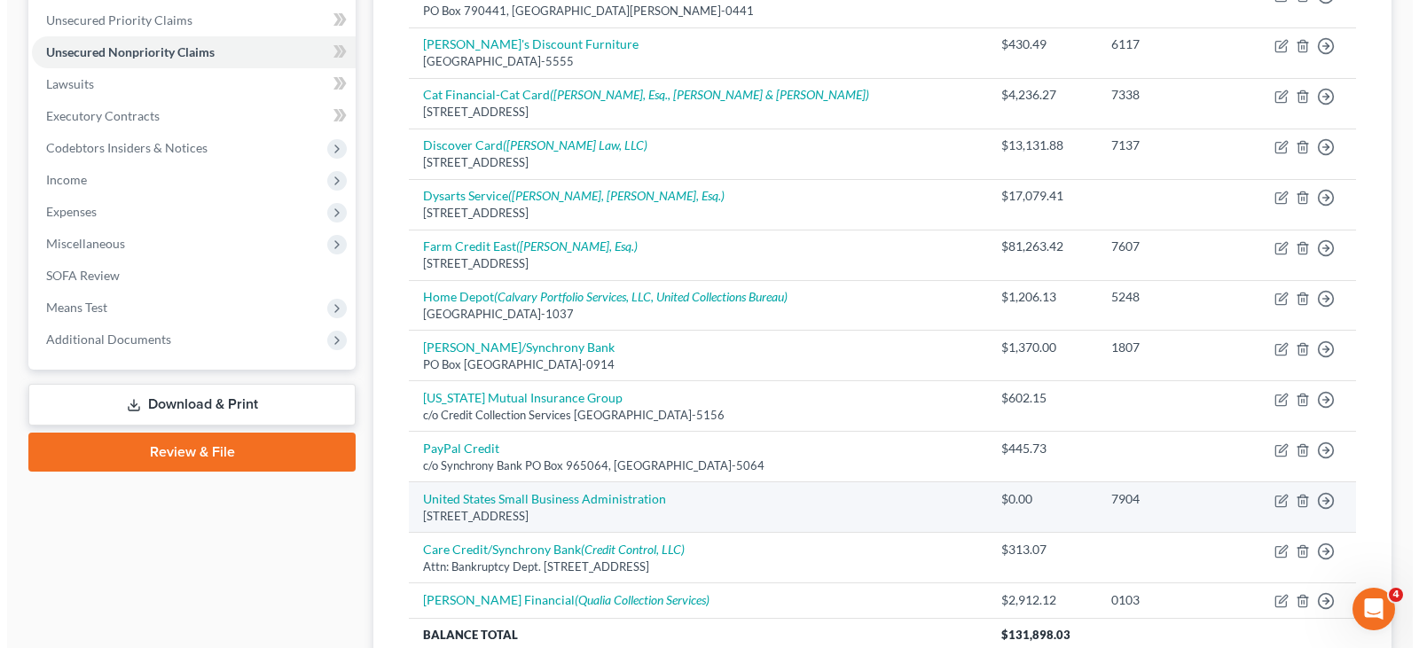
scroll to position [443, 0]
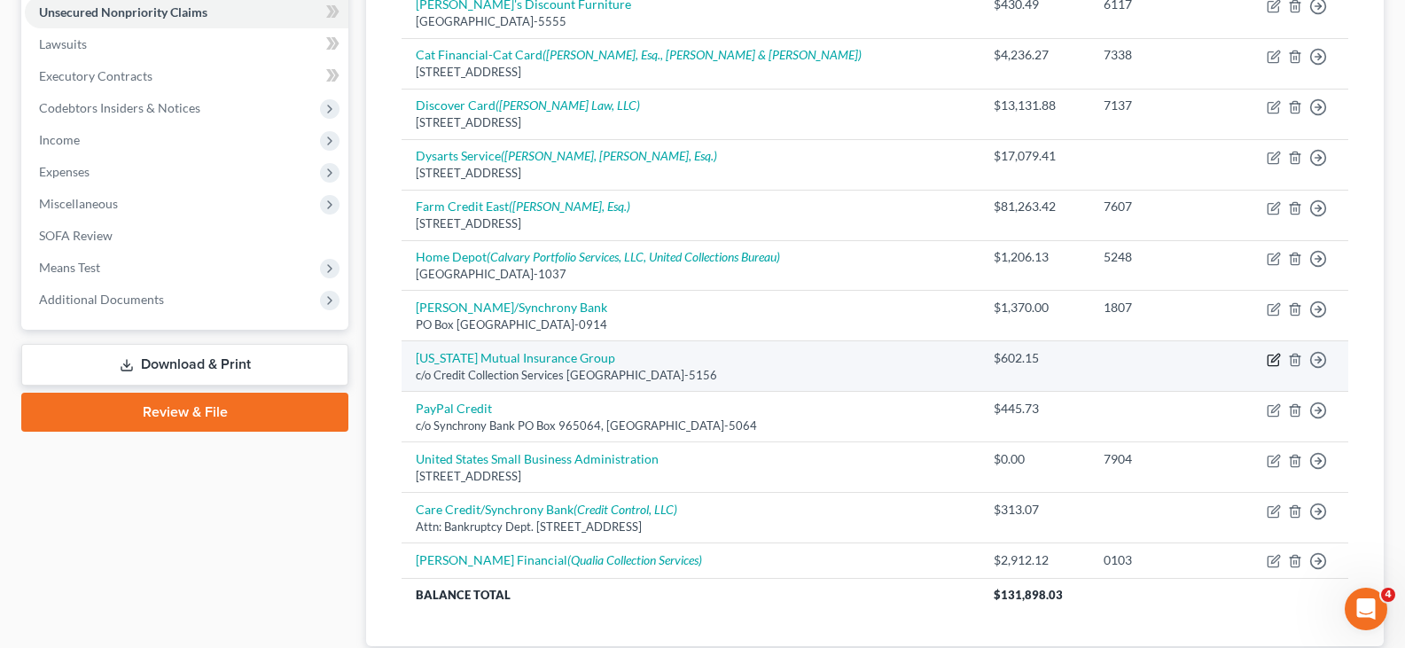
click at [1278, 365] on icon "button" at bounding box center [1273, 360] width 11 height 11
select select "22"
select select "14"
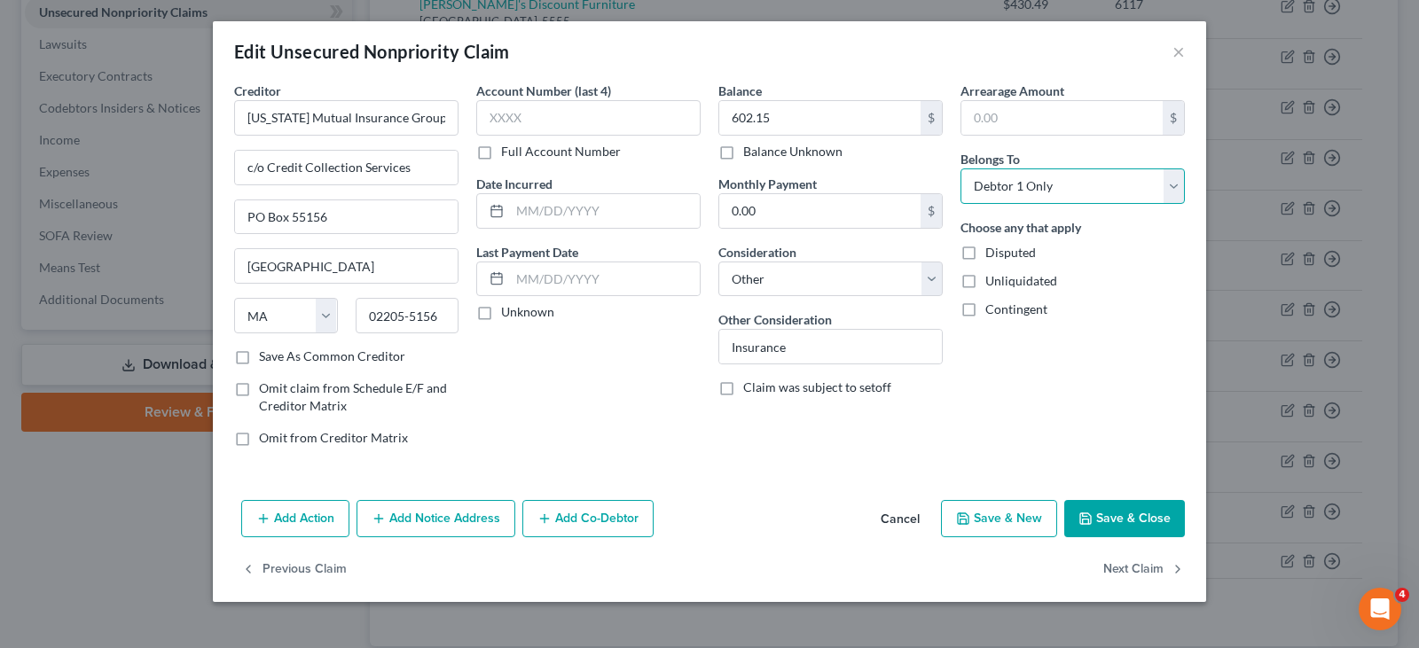
click at [1068, 187] on select "Select Debtor 1 Only Debtor 2 Only Debtor 1 And Debtor 2 Only At Least One Of T…" at bounding box center [1072, 185] width 224 height 35
select select "3"
click at [960, 168] on select "Select Debtor 1 Only Debtor 2 Only Debtor 1 And Debtor 2 Only At Least One Of T…" at bounding box center [1072, 185] width 224 height 35
click at [595, 513] on button "Add Co-Debtor" at bounding box center [587, 518] width 131 height 37
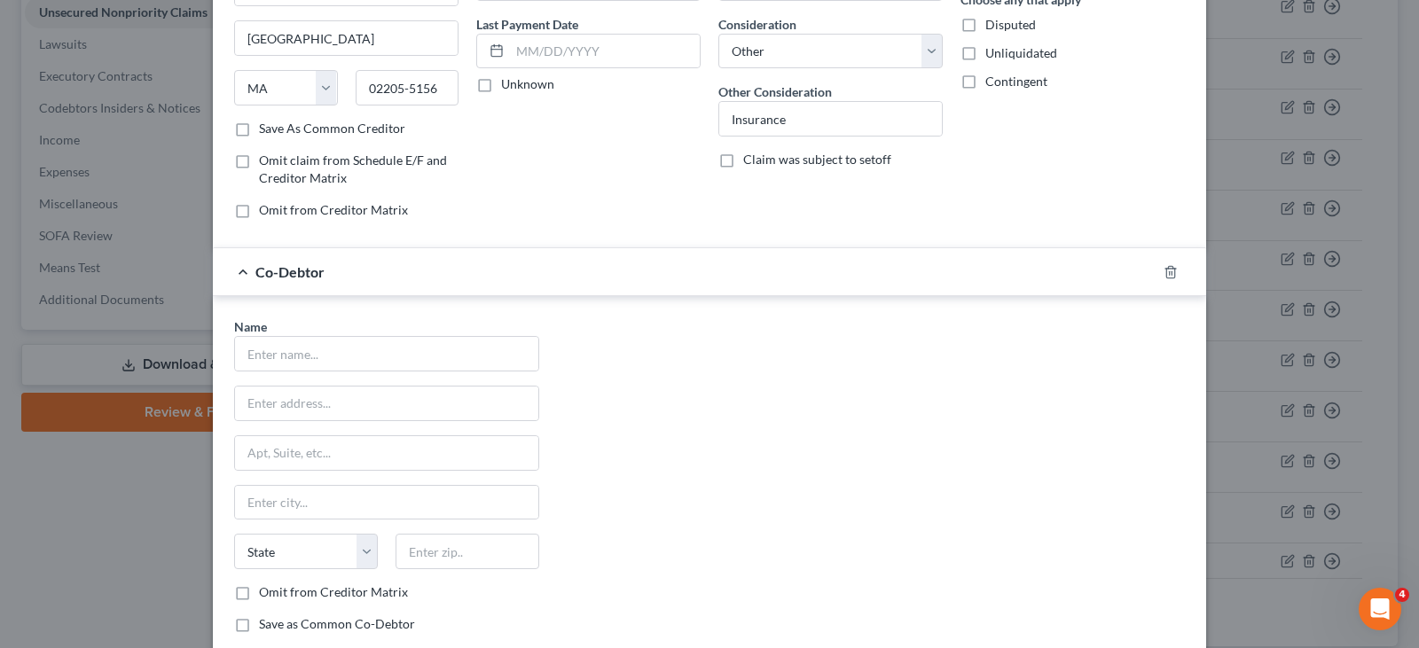
scroll to position [266, 0]
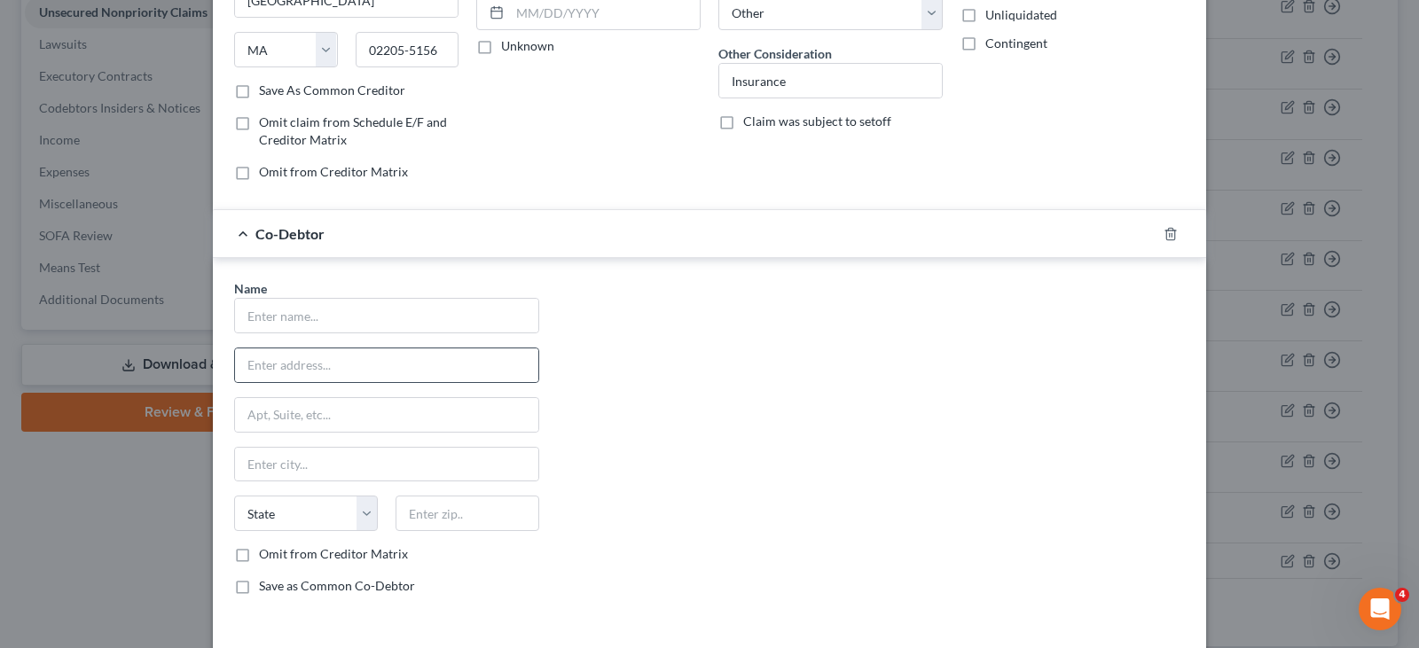
click at [325, 348] on div at bounding box center [386, 365] width 305 height 35
click at [344, 324] on input "text" at bounding box center [386, 316] width 303 height 34
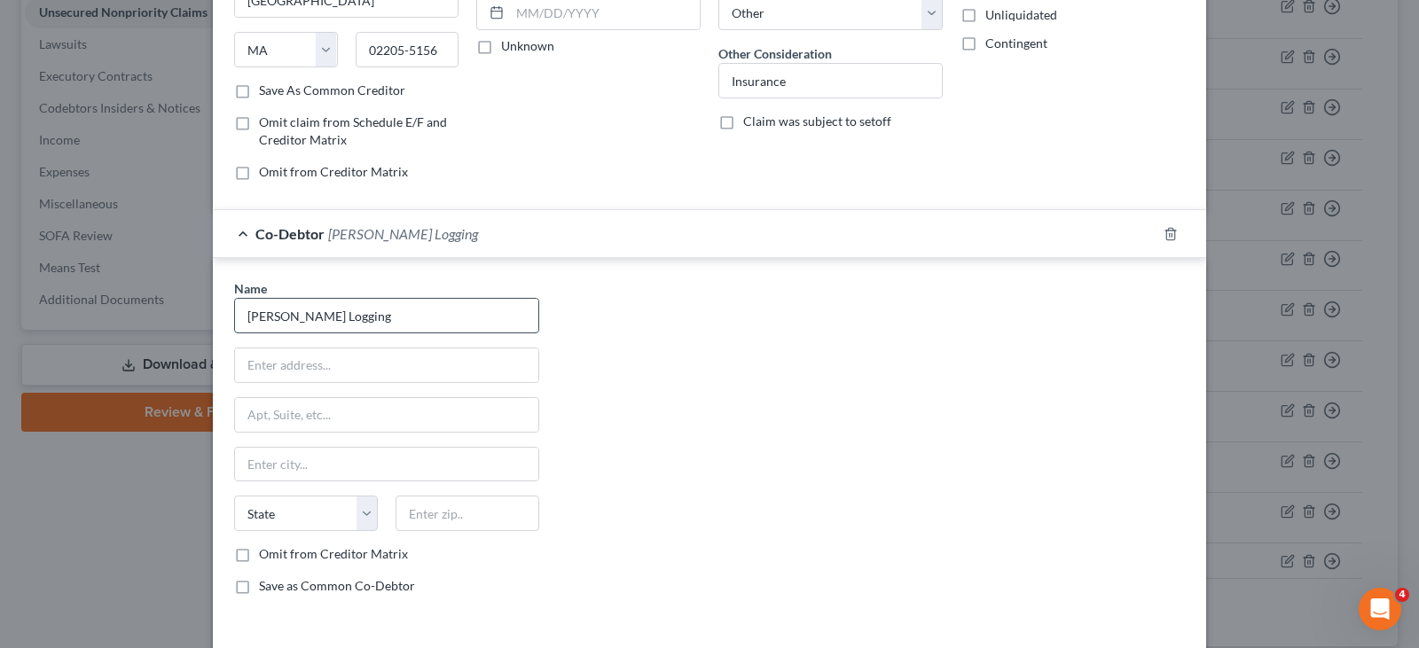
type input "[PERSON_NAME] Logging"
type input "[STREET_ADDRESS]"
type input "Winterport"
select select "20"
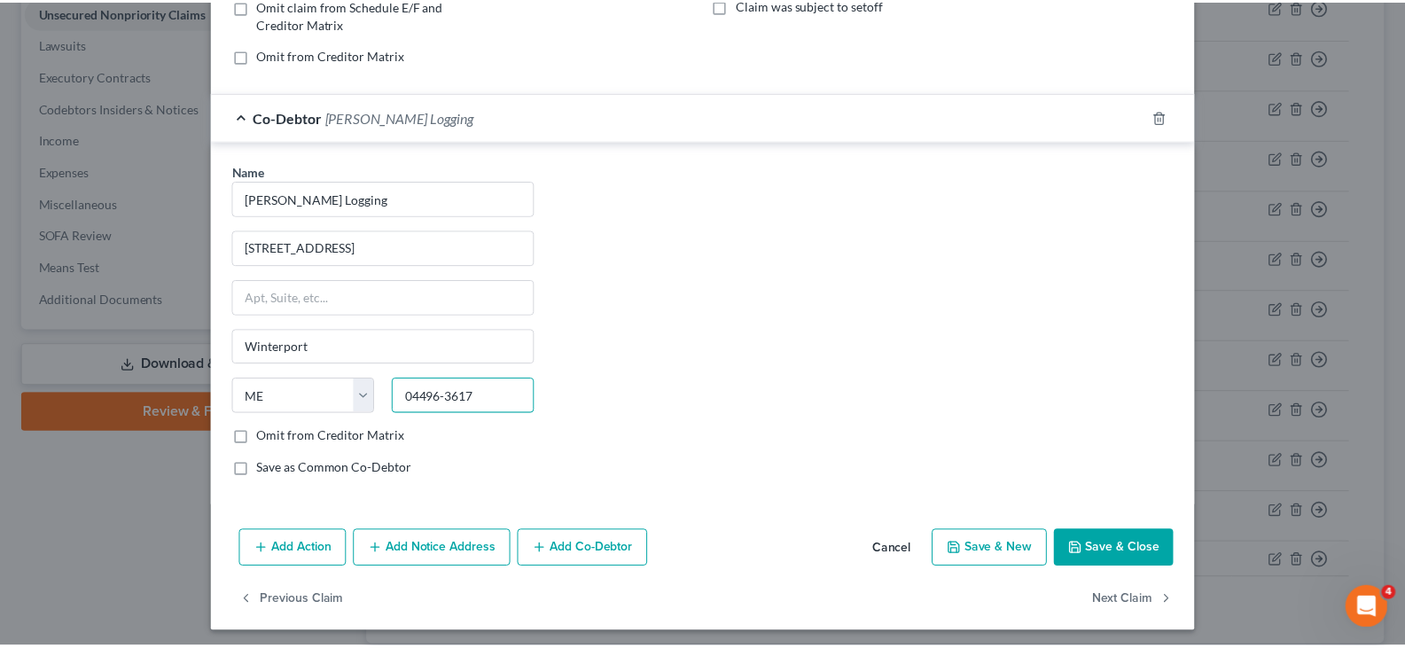
scroll to position [389, 0]
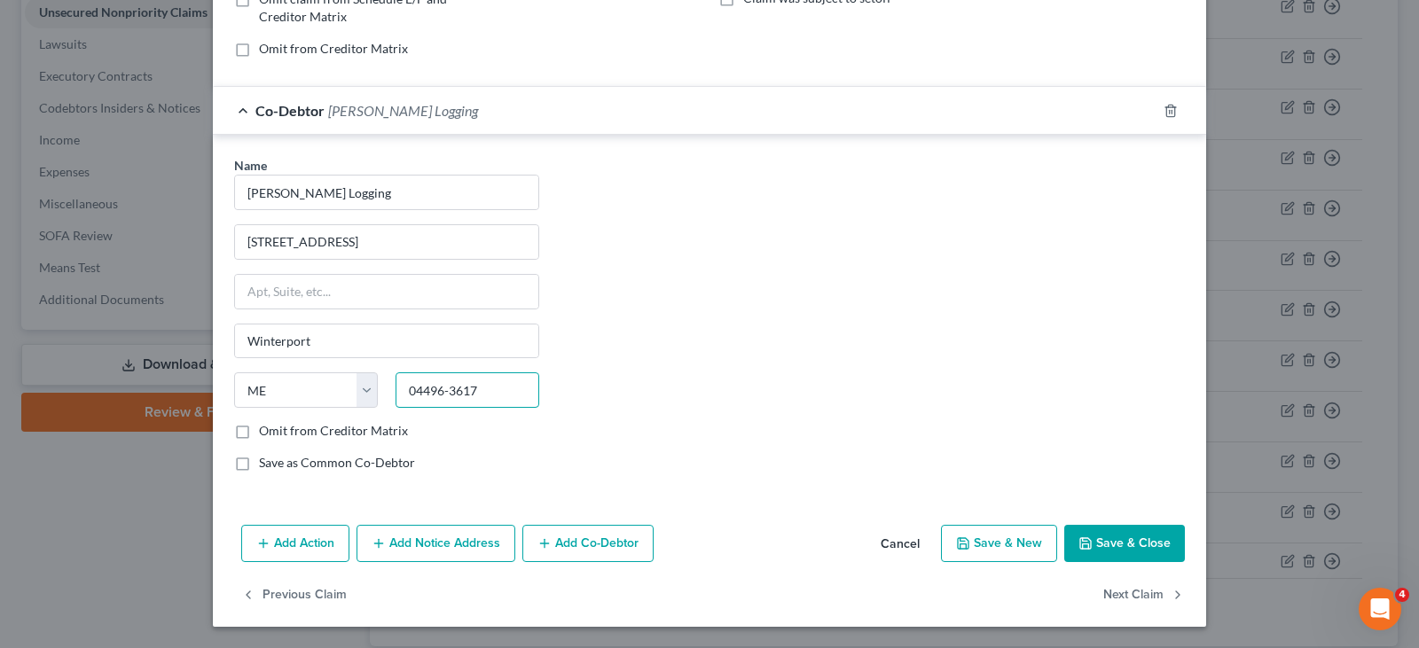
type input "04496-3617"
click at [1092, 540] on button "Save & Close" at bounding box center [1124, 543] width 121 height 37
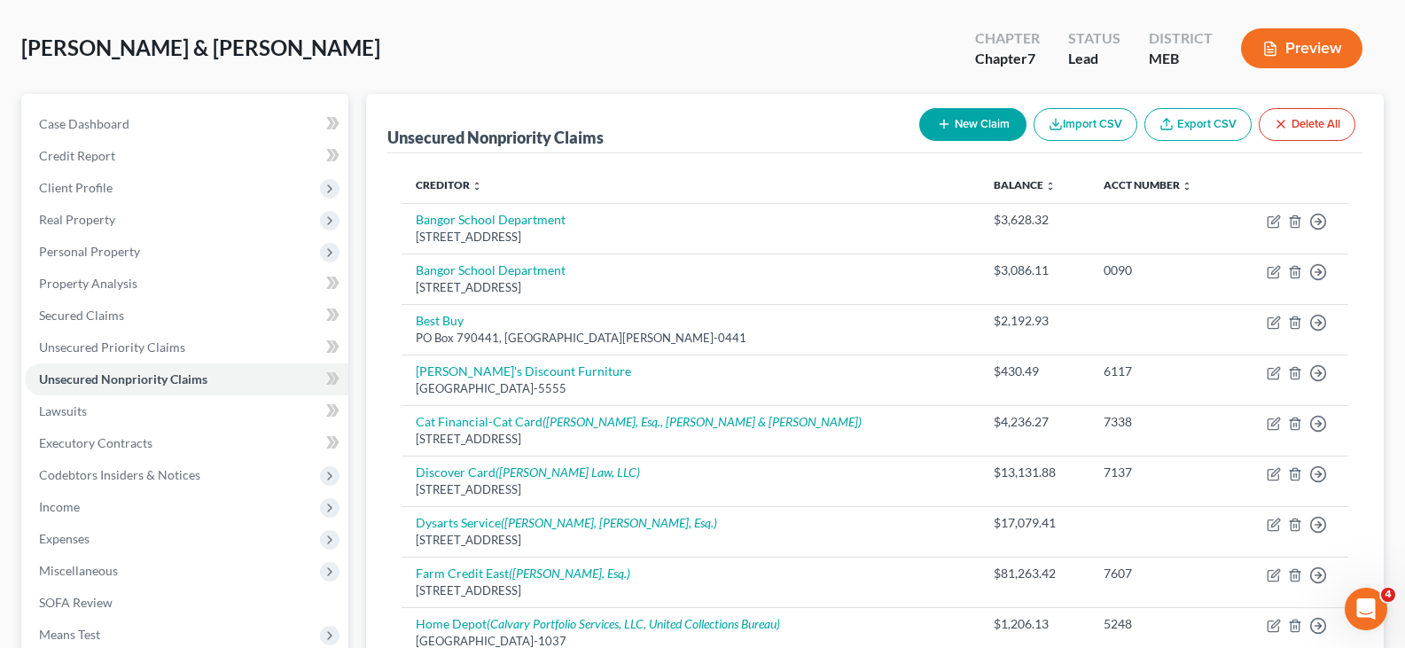
scroll to position [0, 0]
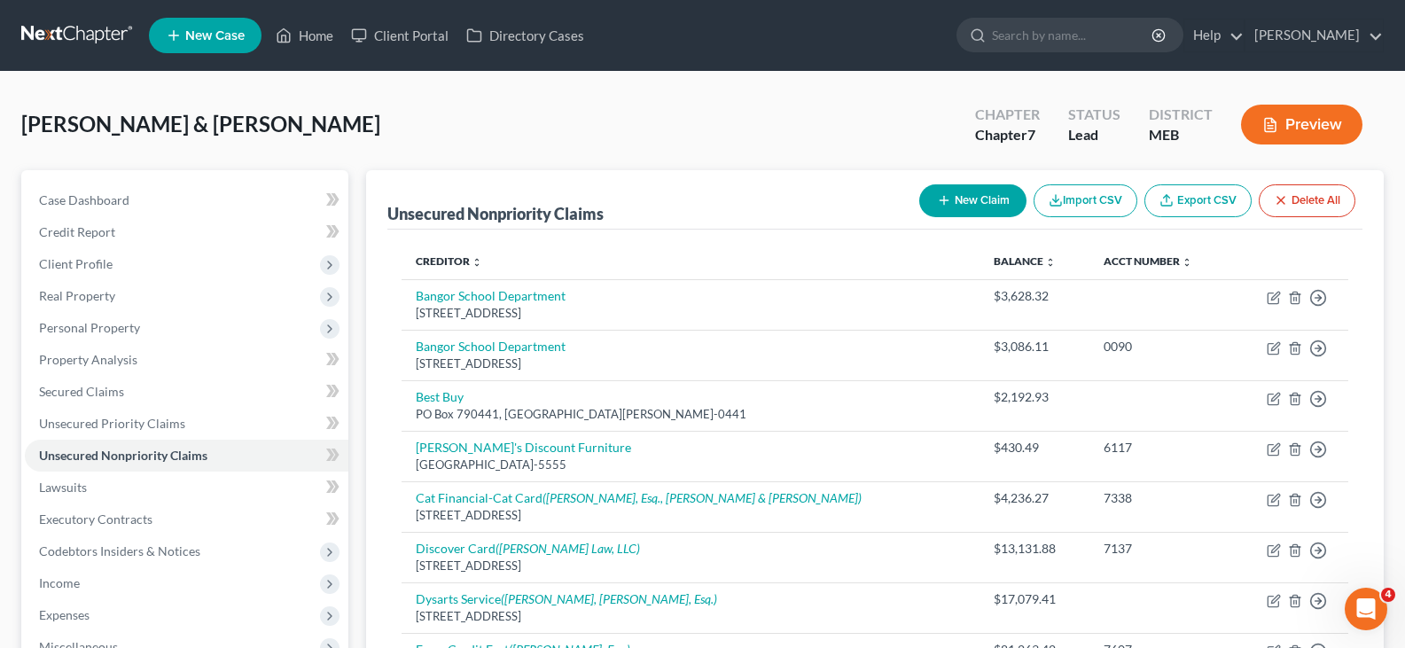
click at [968, 197] on button "New Claim" at bounding box center [972, 200] width 107 height 33
select select "2"
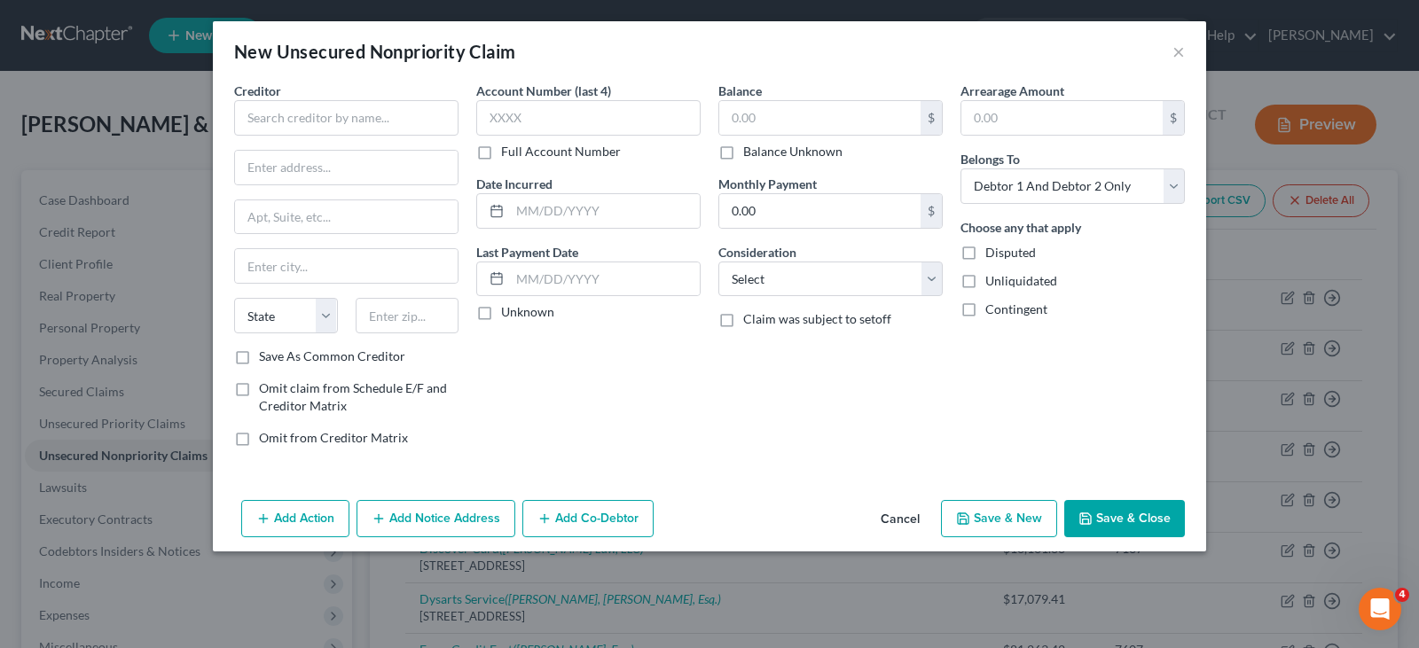
click at [315, 137] on div "Creditor * State [US_STATE] AK AR AZ CA CO [GEOGRAPHIC_DATA] DE DC [GEOGRAPHIC_…" at bounding box center [346, 215] width 224 height 266
click at [320, 125] on input "text" at bounding box center [346, 117] width 224 height 35
type input "[PERSON_NAME] Tri-Gas Inc."
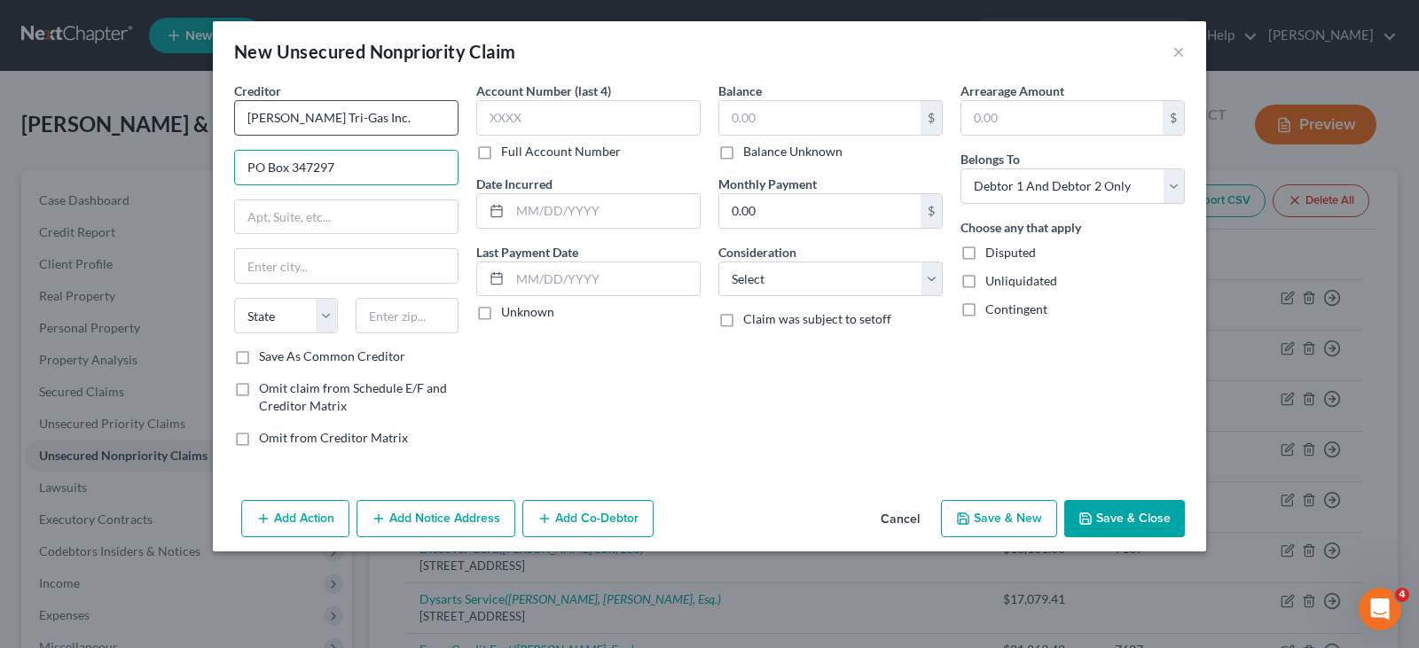
type input "PO Box 347297"
type input "[GEOGRAPHIC_DATA]"
select select "39"
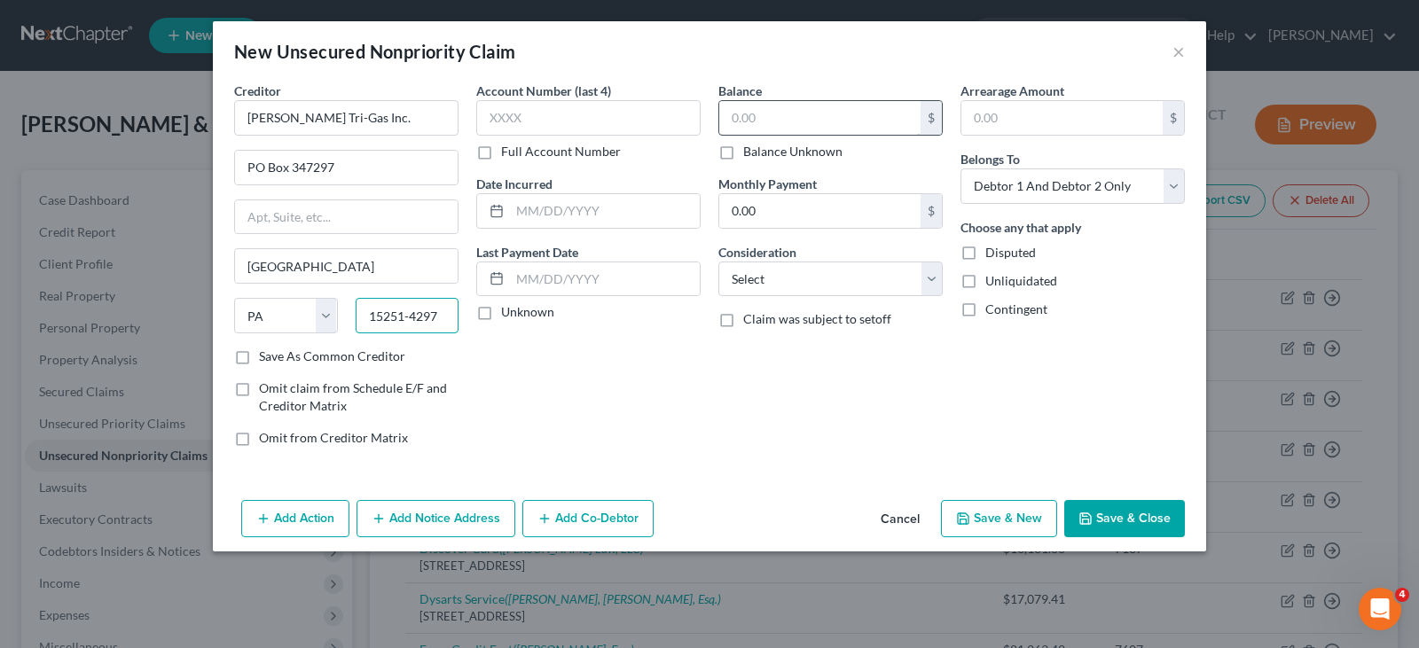
type input "15251-4297"
click at [777, 117] on input "text" at bounding box center [819, 118] width 201 height 34
type input "140.05"
click at [788, 262] on select "Select Cable / Satellite Services Collection Agency Credit Card Debt Debt Couns…" at bounding box center [830, 279] width 224 height 35
select select "20"
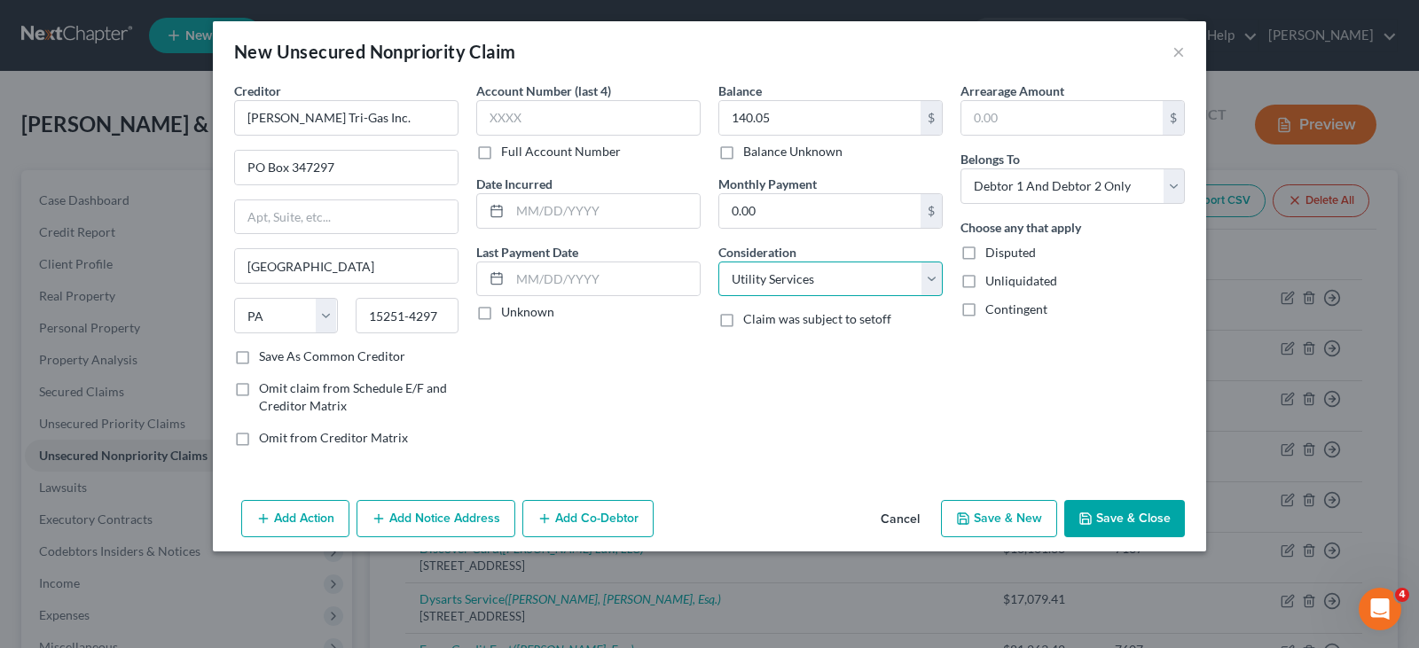
click at [718, 262] on select "Select Cable / Satellite Services Collection Agency Credit Card Debt Debt Couns…" at bounding box center [830, 279] width 224 height 35
click at [1123, 178] on select "Select Debtor 1 Only Debtor 2 Only Debtor 1 And Debtor 2 Only At Least One Of T…" at bounding box center [1072, 185] width 224 height 35
select select "0"
click at [960, 168] on select "Select Debtor 1 Only Debtor 2 Only Debtor 1 And Debtor 2 Only At Least One Of T…" at bounding box center [1072, 185] width 224 height 35
click at [1133, 516] on button "Save & Close" at bounding box center [1124, 518] width 121 height 37
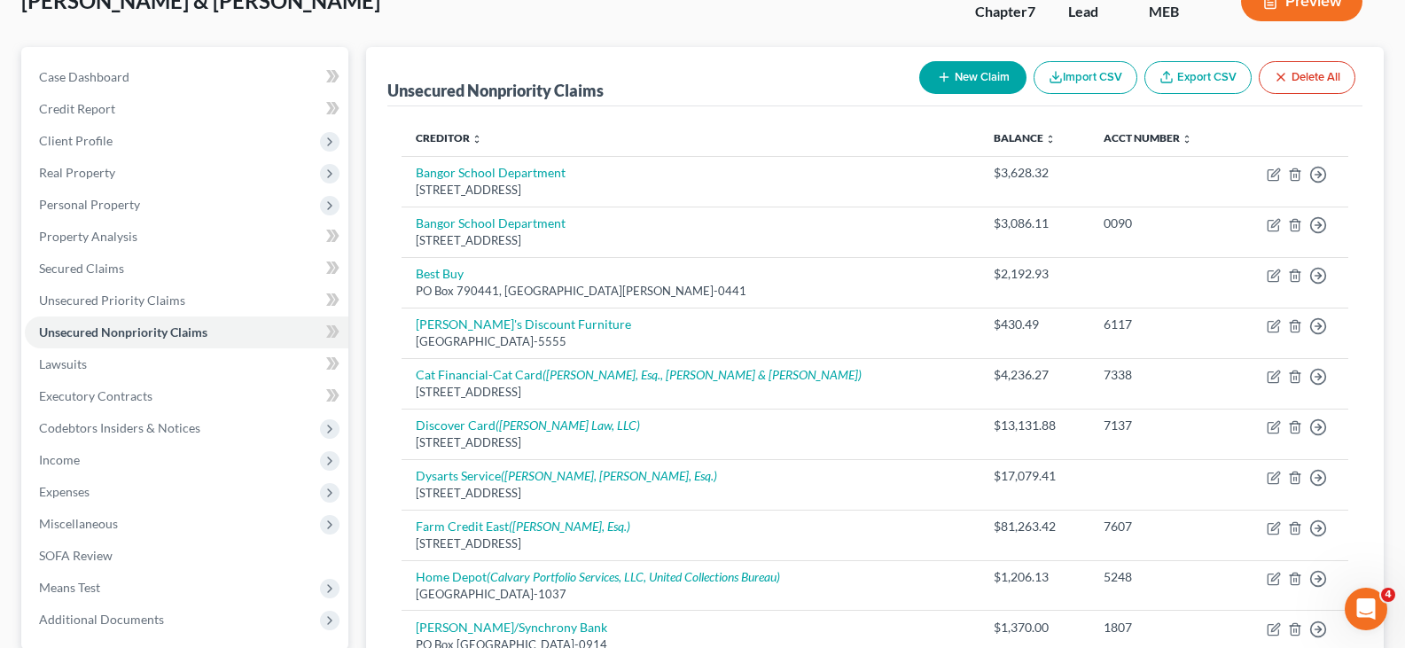
scroll to position [89, 0]
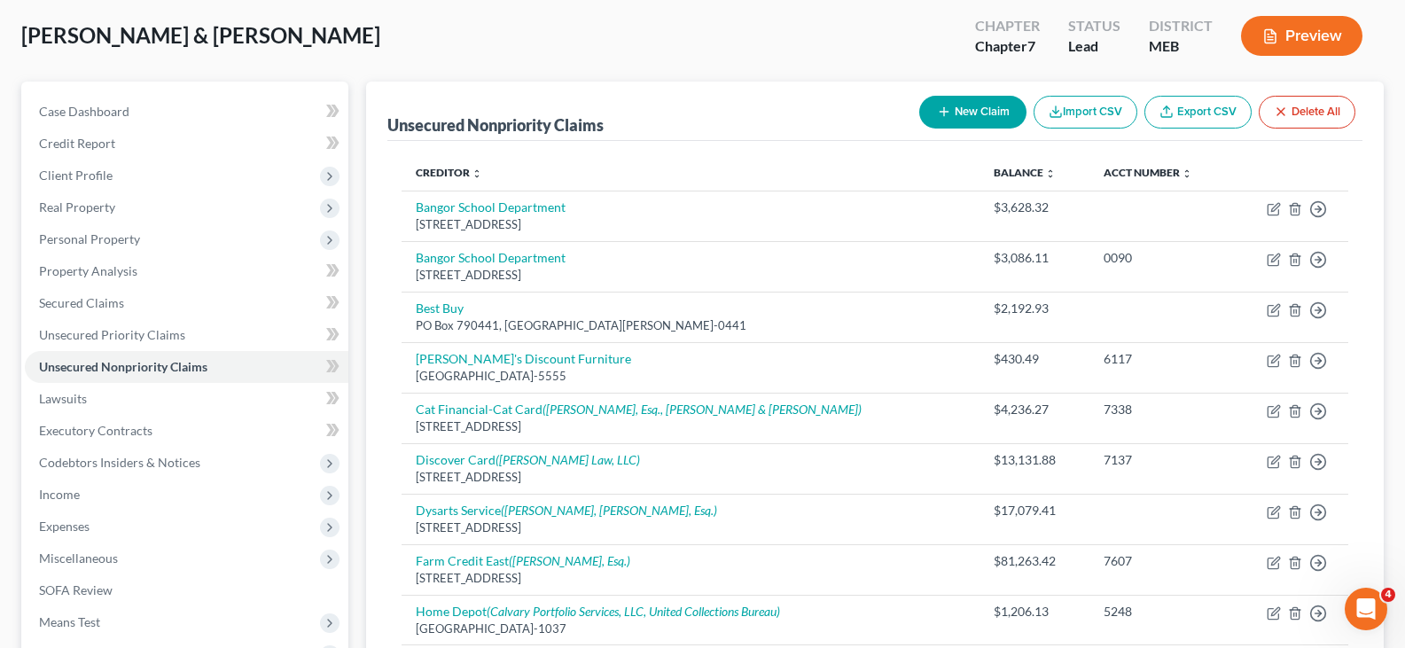
click at [976, 111] on button "New Claim" at bounding box center [972, 112] width 107 height 33
select select "2"
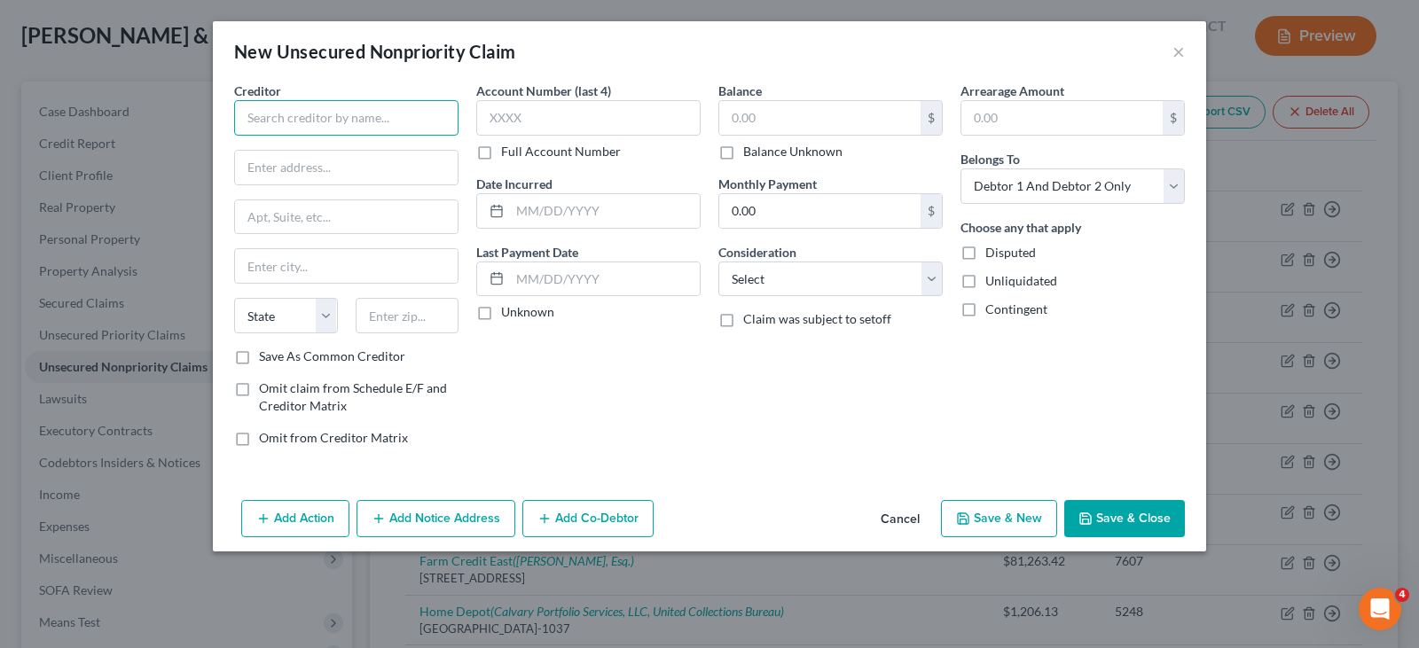
click at [333, 120] on input "text" at bounding box center [346, 117] width 224 height 35
type input "PowerPlan"
click at [567, 126] on input "text" at bounding box center [588, 117] width 224 height 35
type input "0103"
click at [763, 106] on input "text" at bounding box center [819, 118] width 201 height 34
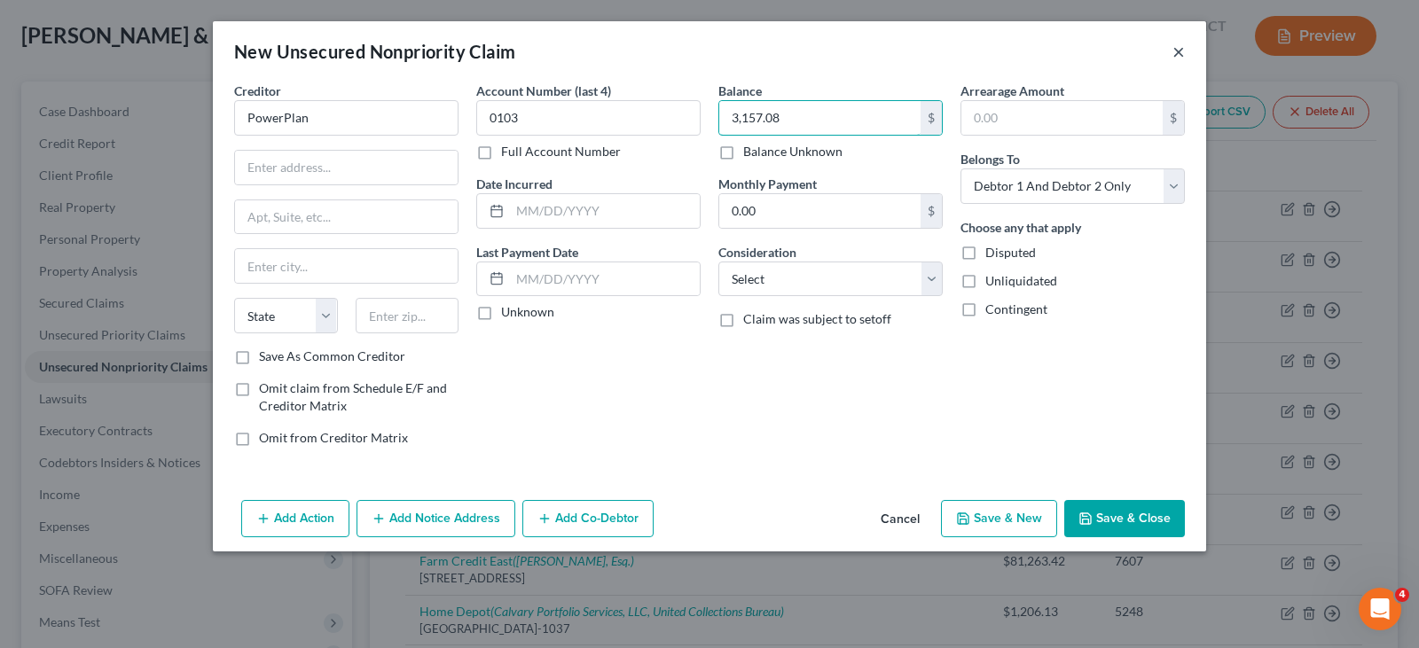
type input "3,157.08"
click at [1182, 54] on button "×" at bounding box center [1178, 51] width 12 height 21
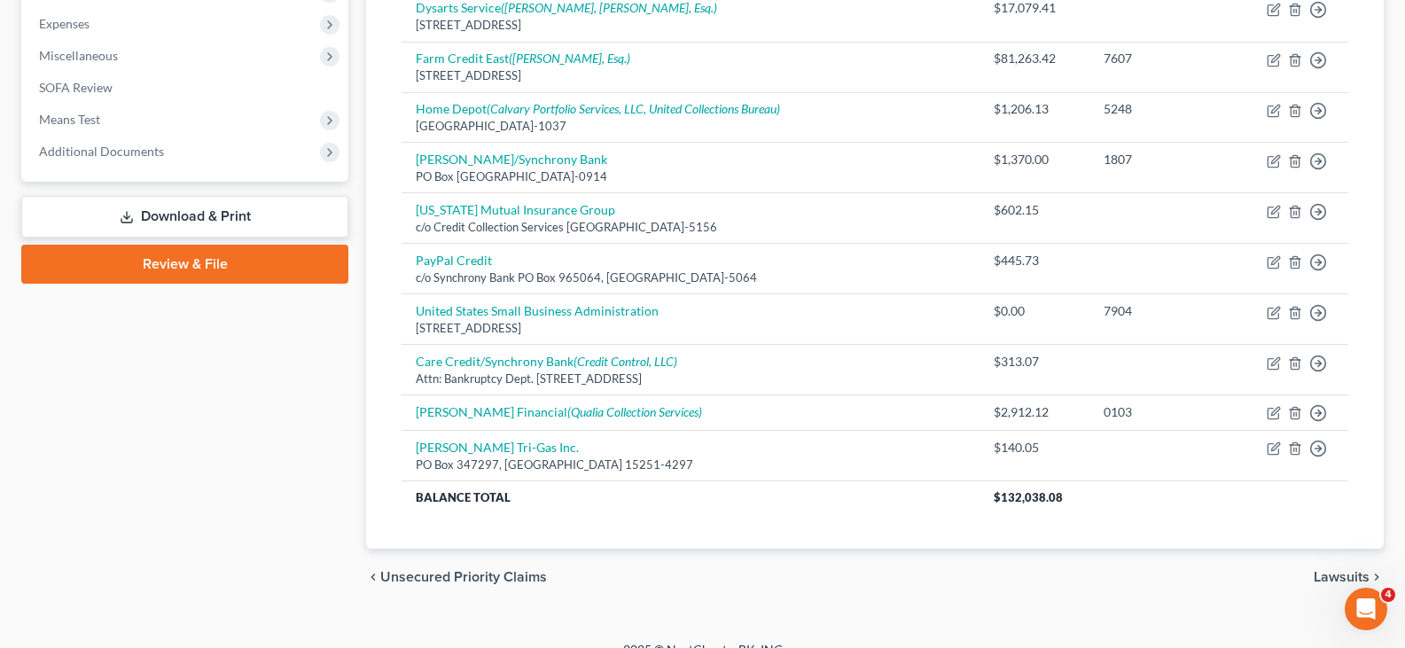
scroll to position [616, 0]
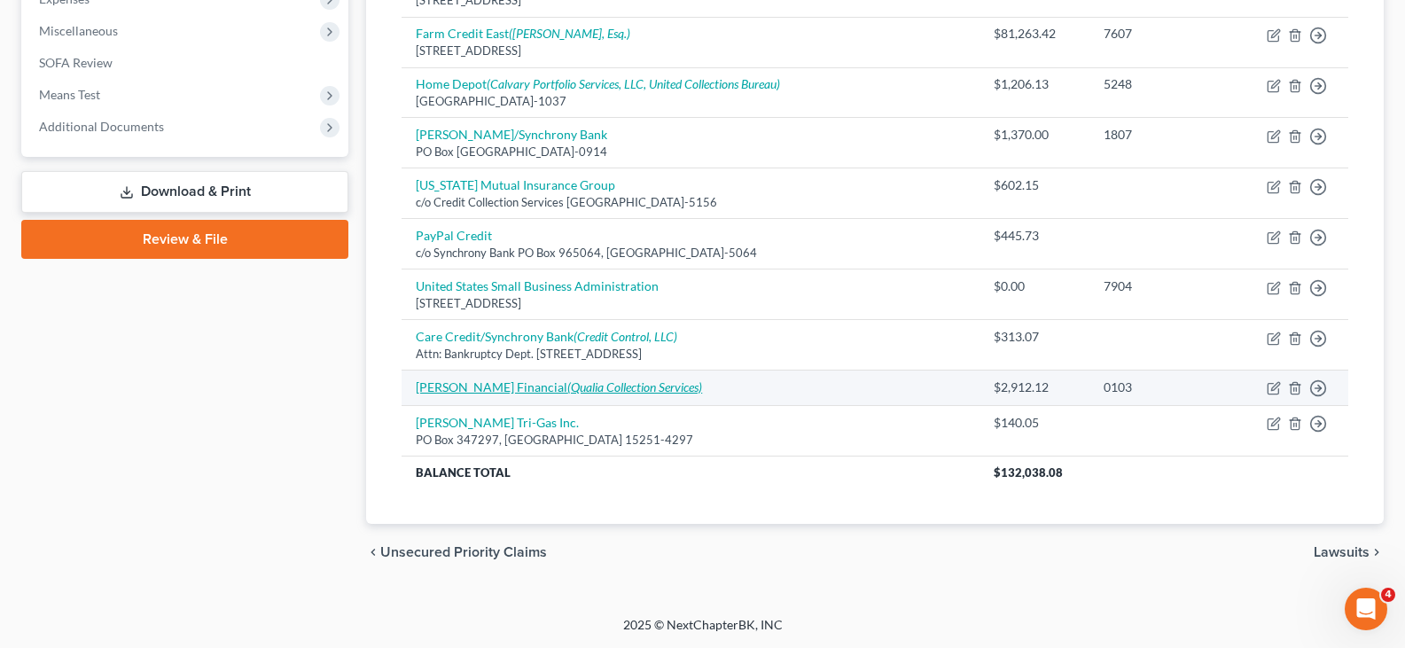
click at [611, 390] on icon "(Qualia Collection Services)" at bounding box center [634, 386] width 135 height 15
select select "2"
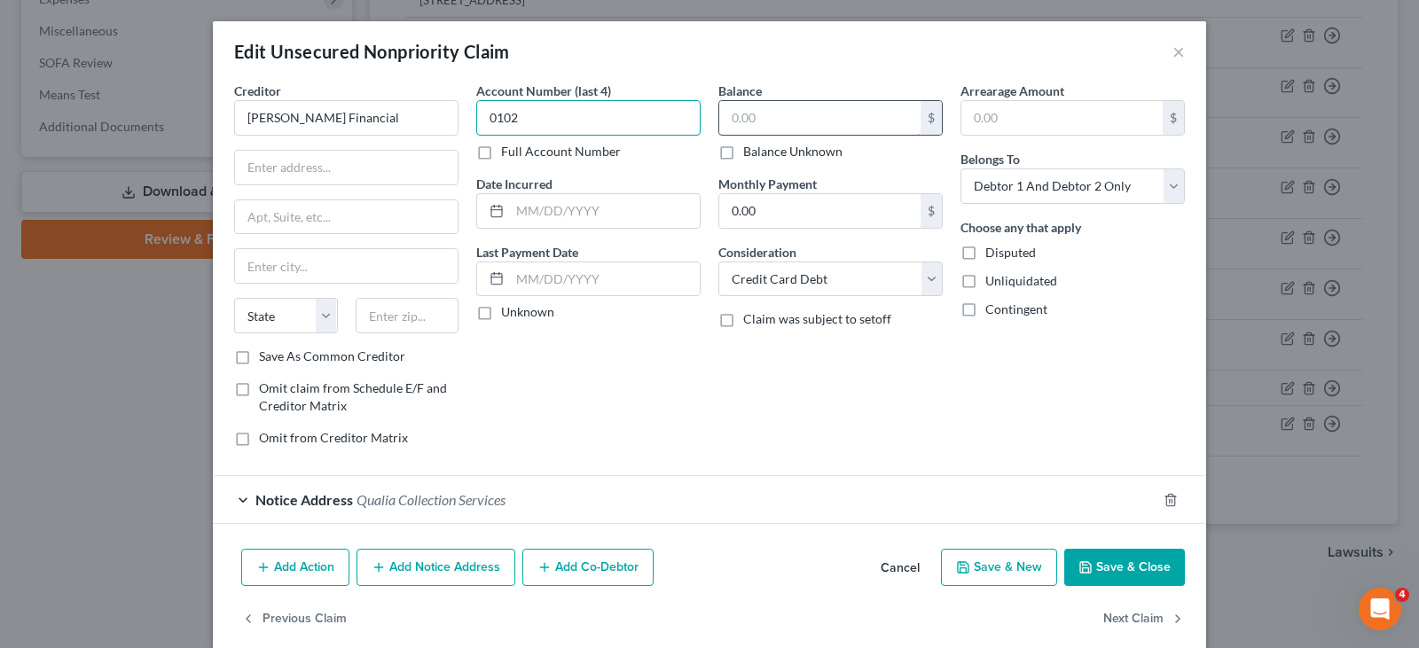
type input "0102"
click at [815, 121] on input "text" at bounding box center [819, 118] width 201 height 34
type input "3"
type input "3,157.87"
click at [1096, 567] on button "Save & Close" at bounding box center [1124, 567] width 121 height 37
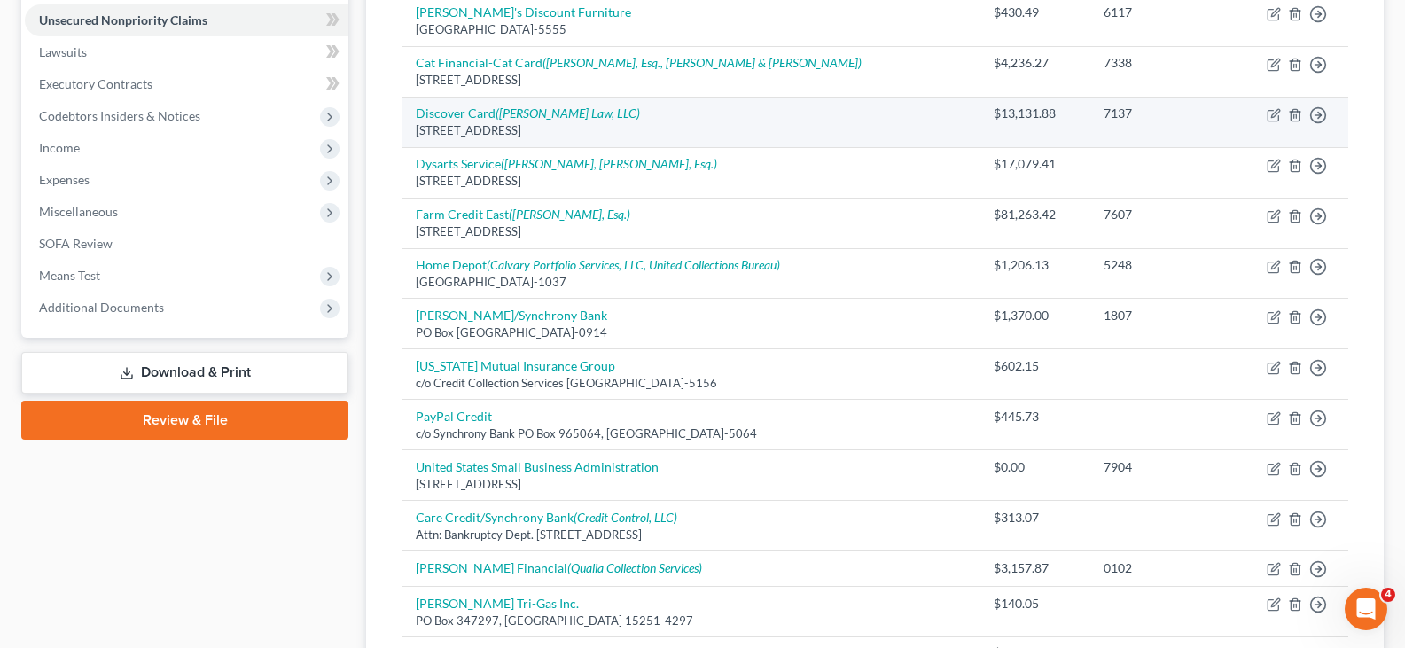
scroll to position [262, 0]
